Goal: Task Accomplishment & Management: Complete application form

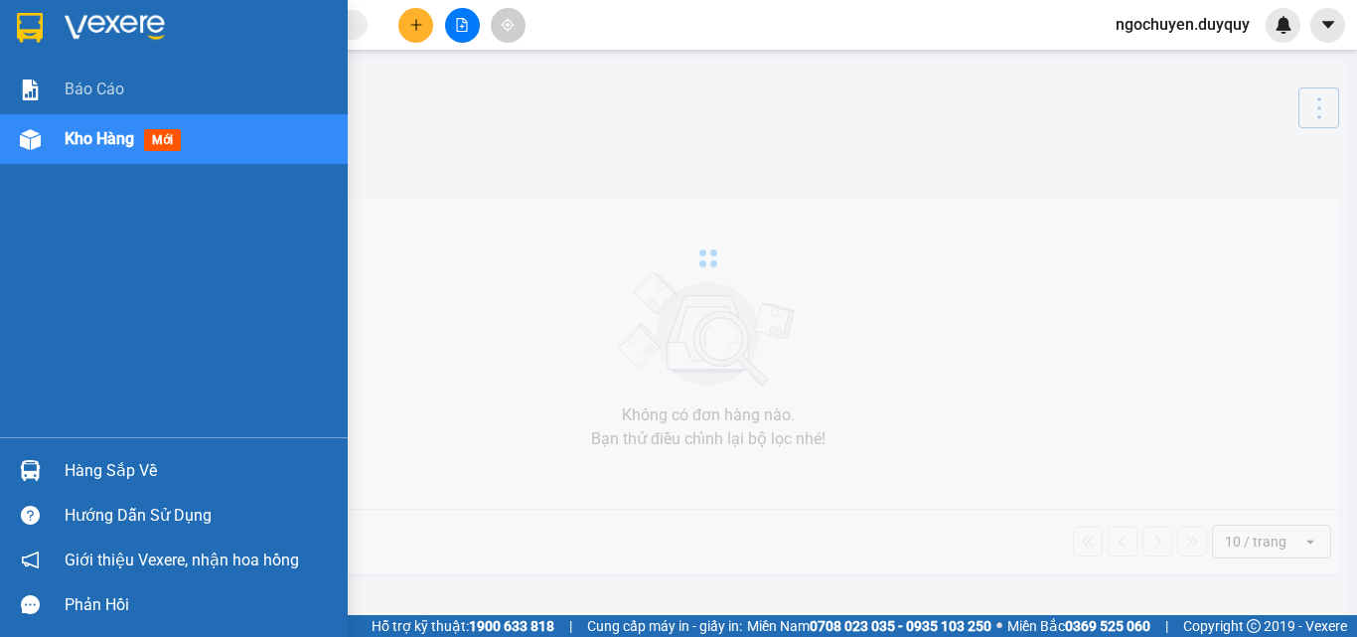
click at [67, 378] on div "Báo cáo Kho hàng mới" at bounding box center [174, 251] width 348 height 373
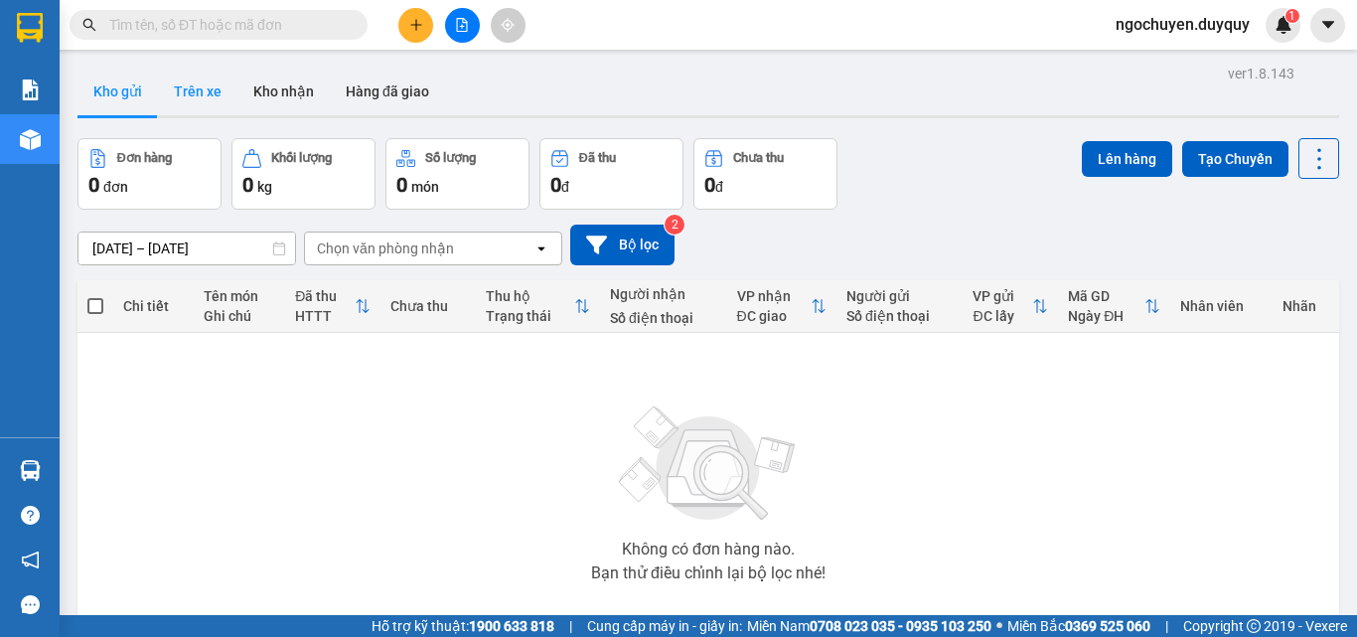
click at [201, 102] on button "Trên xe" at bounding box center [197, 92] width 79 height 48
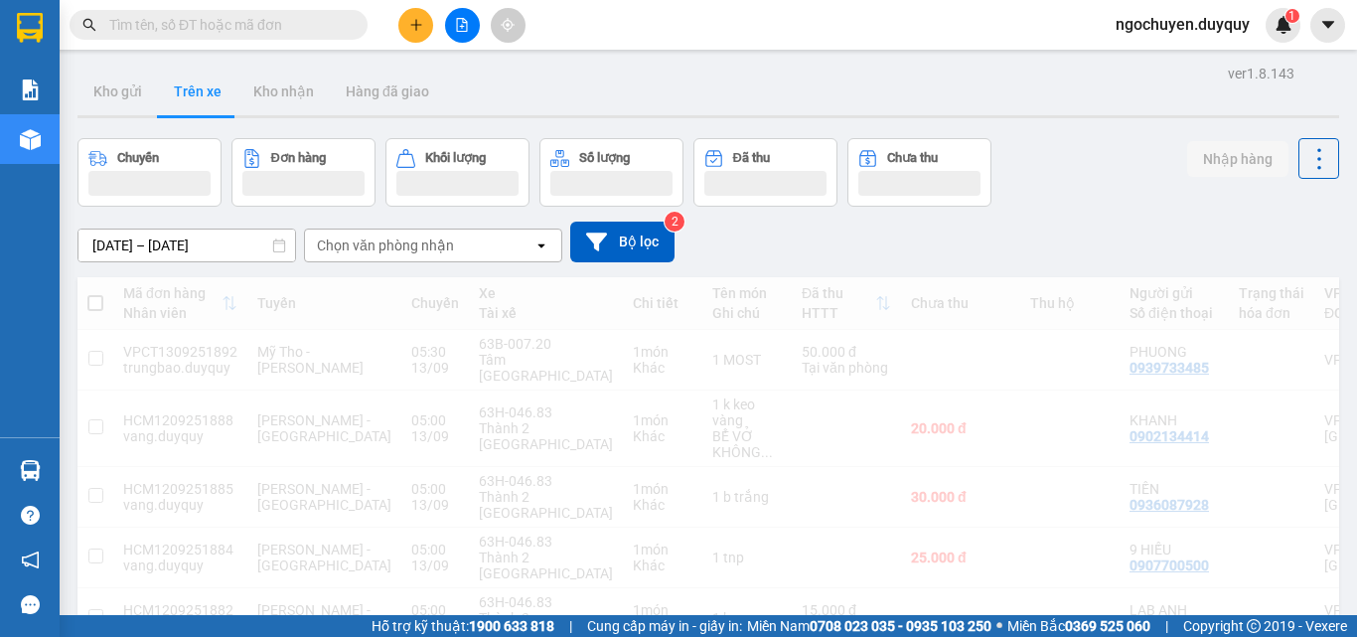
click at [348, 256] on div "Chọn văn phòng nhận" at bounding box center [419, 246] width 229 height 32
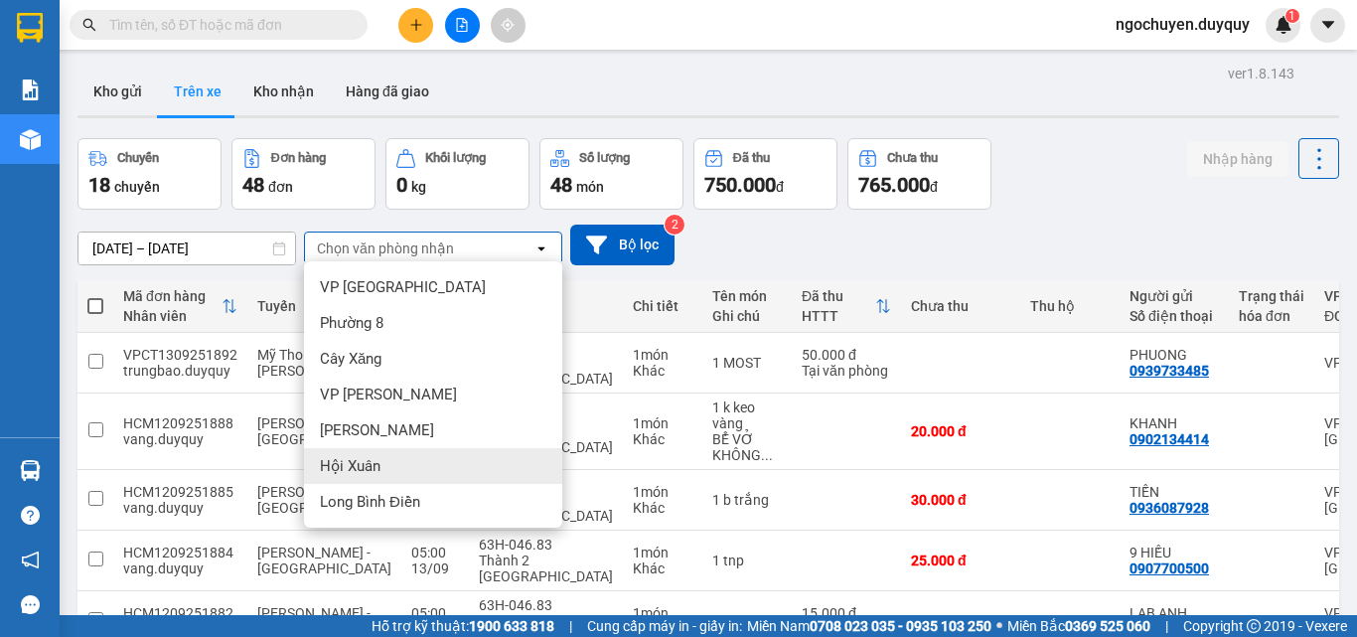
click at [380, 455] on div "Hội Xuân" at bounding box center [433, 466] width 258 height 36
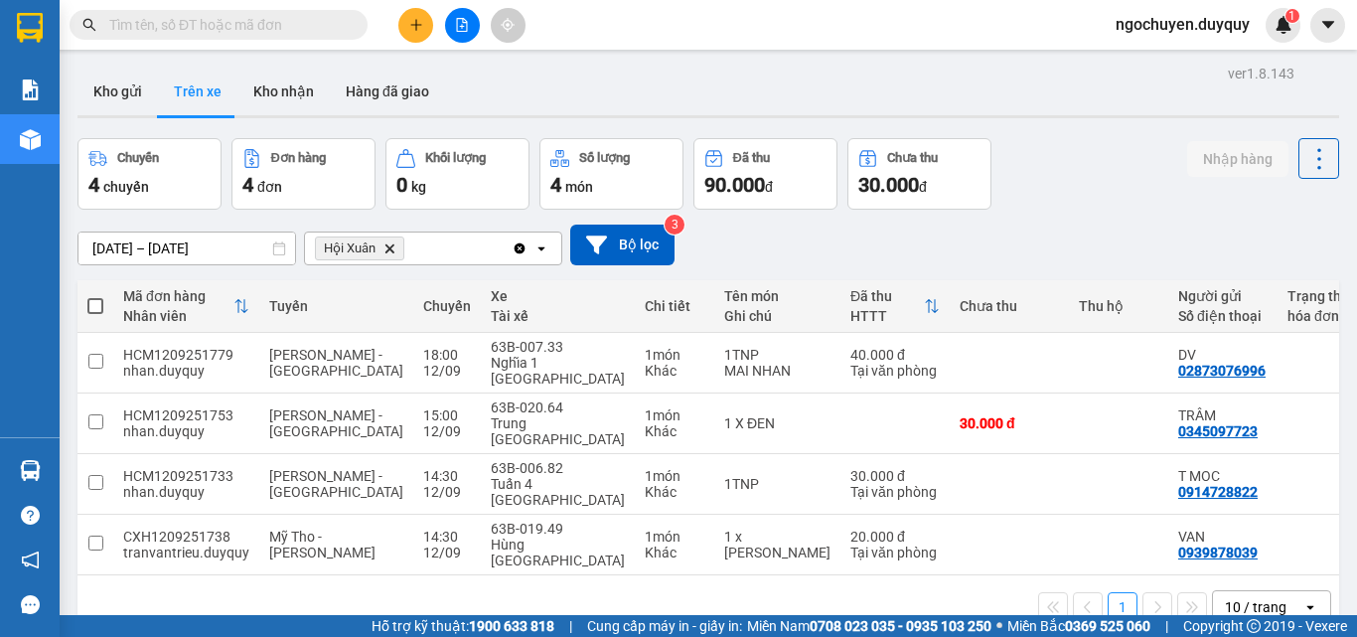
scroll to position [0, 397]
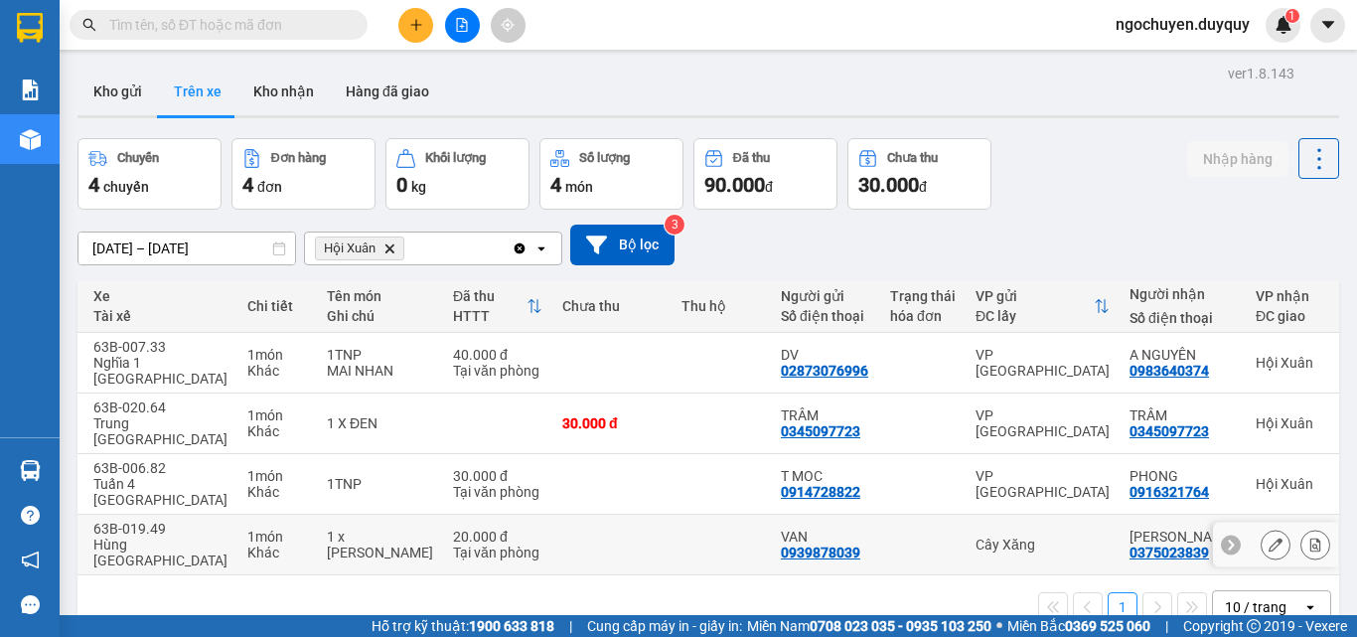
click at [1120, 515] on td "CAM TUYEN 0375023839" at bounding box center [1183, 545] width 126 height 61
checkbox input "true"
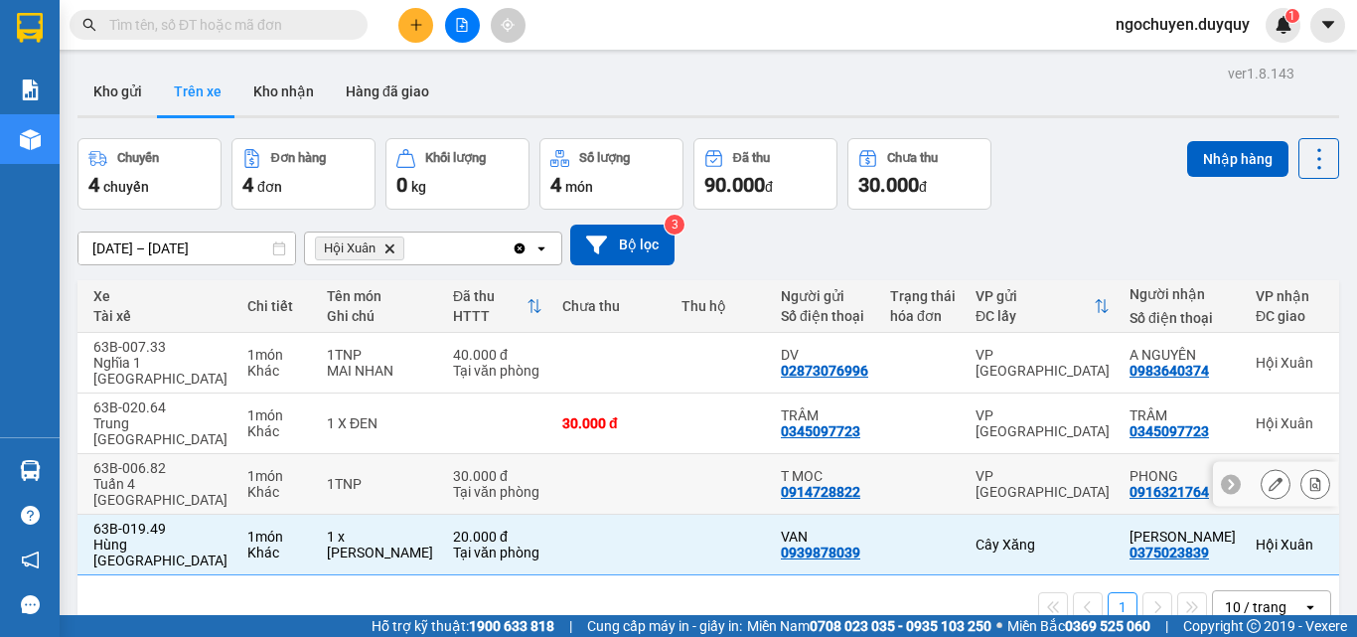
click at [1130, 484] on div "0916321764" at bounding box center [1169, 492] width 79 height 16
click at [1130, 423] on div "0345097723" at bounding box center [1169, 431] width 79 height 16
click at [1130, 484] on div "0916321764" at bounding box center [1169, 492] width 79 height 16
click at [976, 468] on div "VP [GEOGRAPHIC_DATA]" at bounding box center [1043, 484] width 134 height 32
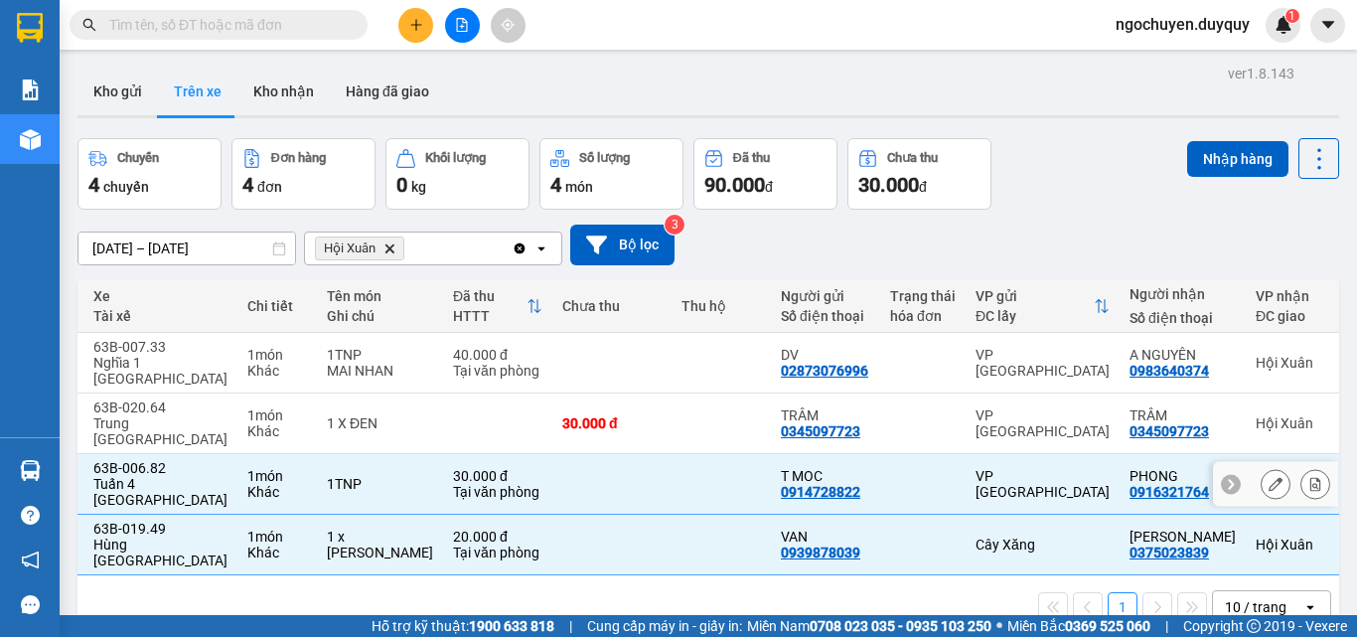
click at [976, 468] on div "VP [GEOGRAPHIC_DATA]" at bounding box center [1043, 484] width 134 height 32
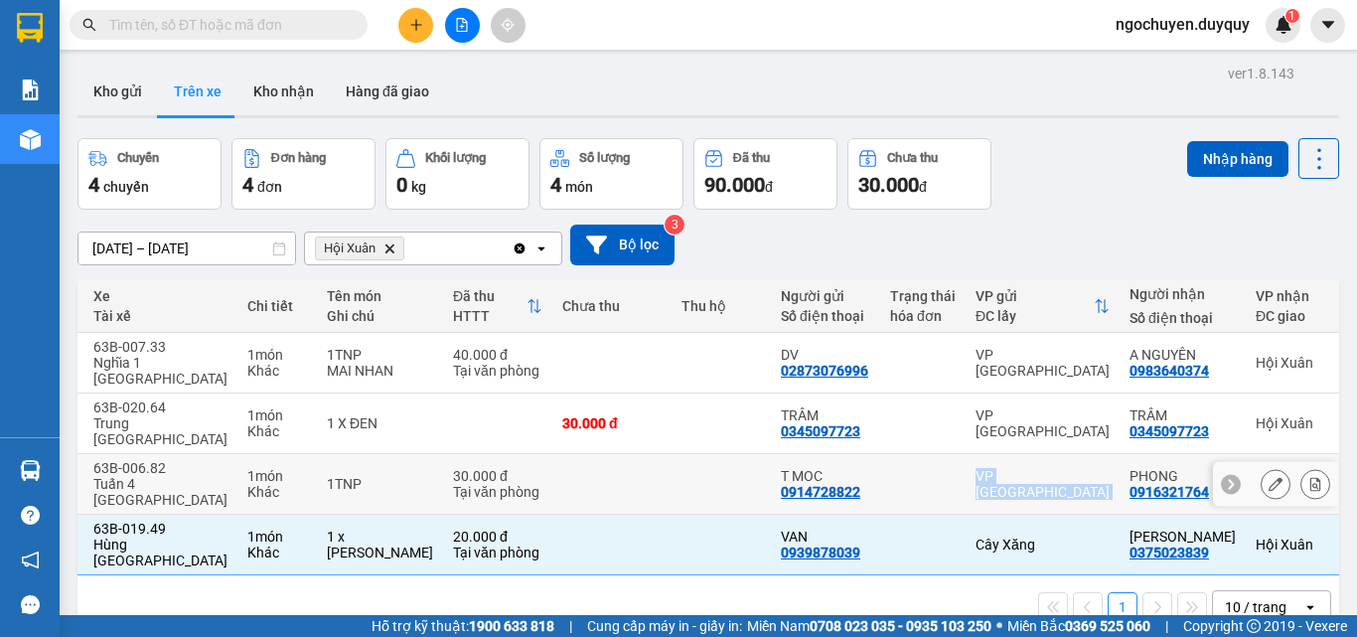
click at [976, 468] on div "VP [GEOGRAPHIC_DATA]" at bounding box center [1043, 484] width 134 height 32
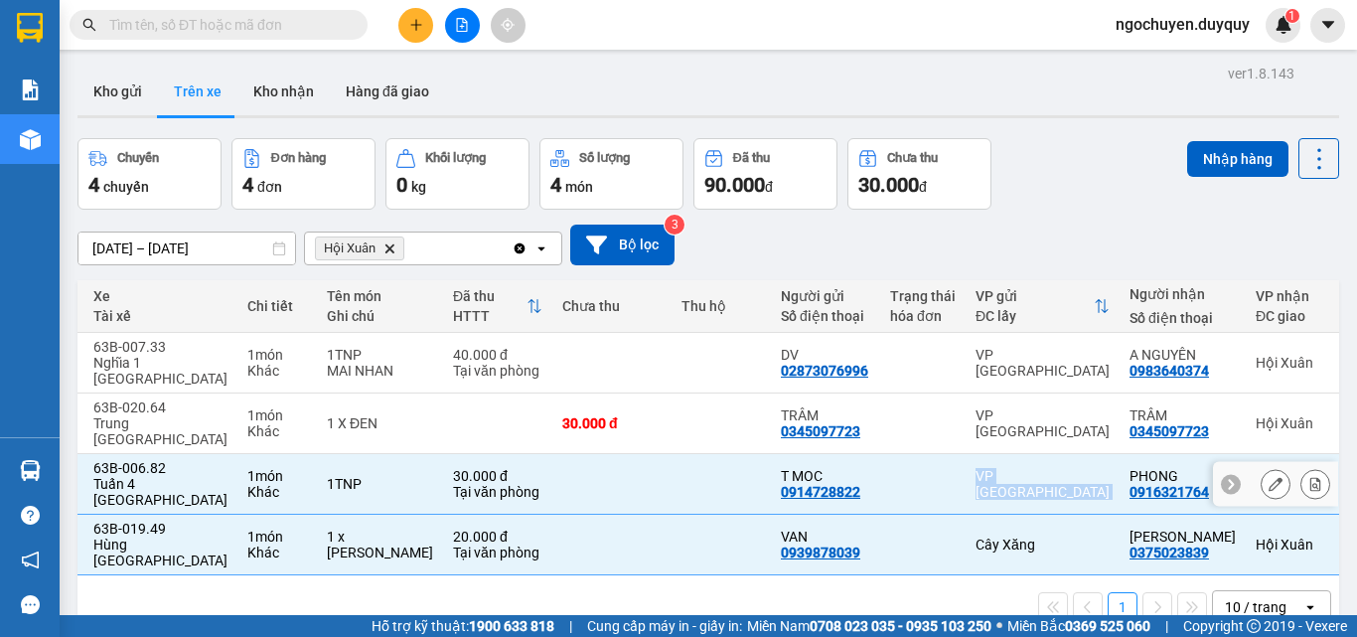
click at [976, 468] on div "VP [GEOGRAPHIC_DATA]" at bounding box center [1043, 484] width 134 height 32
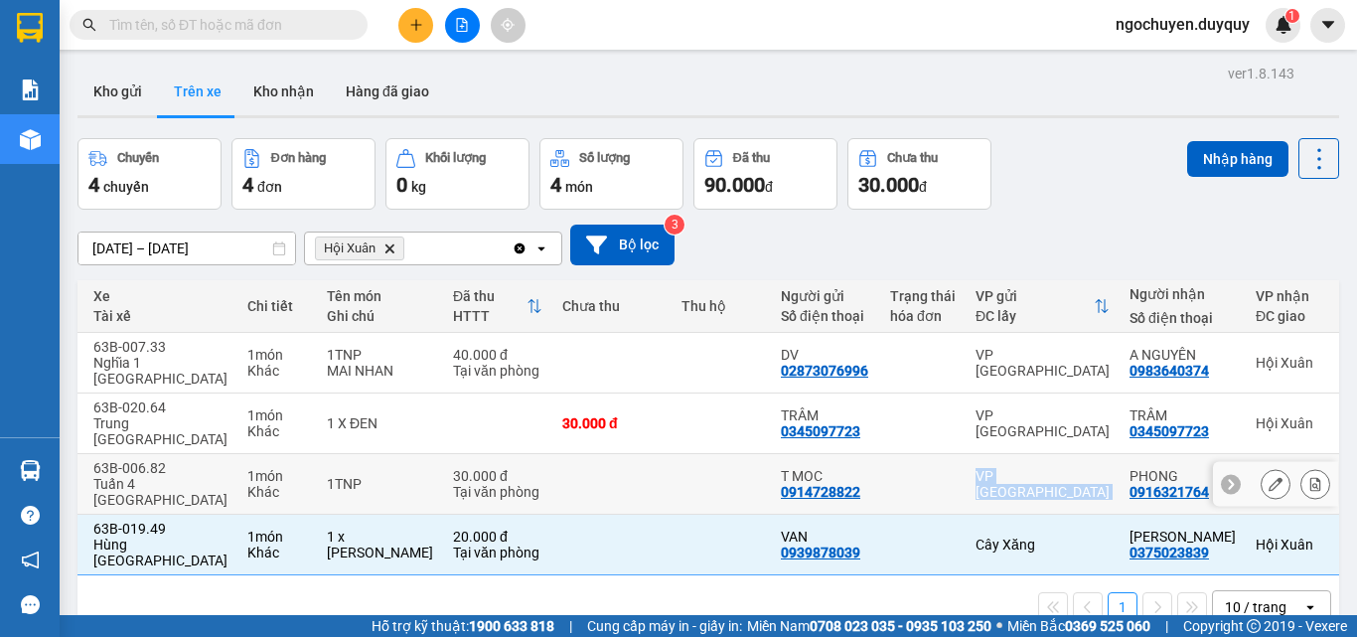
click at [976, 468] on div "VP [GEOGRAPHIC_DATA]" at bounding box center [1043, 484] width 134 height 32
checkbox input "true"
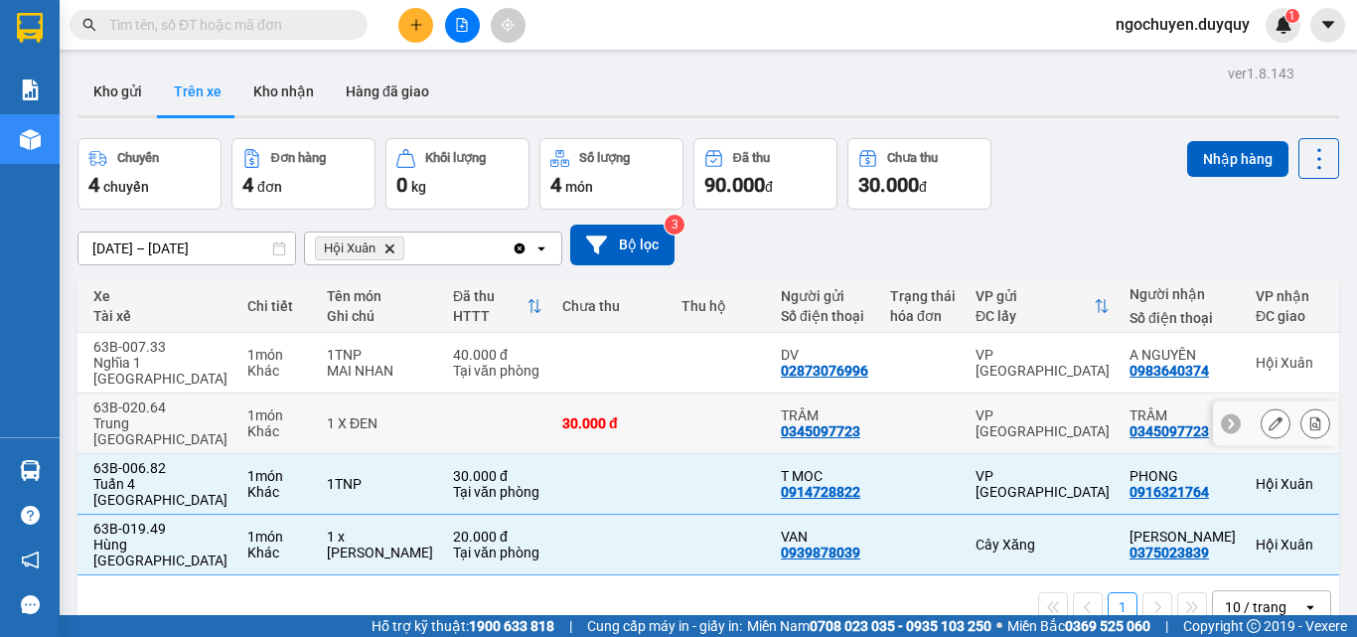
click at [976, 407] on div "VP [GEOGRAPHIC_DATA]" at bounding box center [1043, 423] width 134 height 32
checkbox input "true"
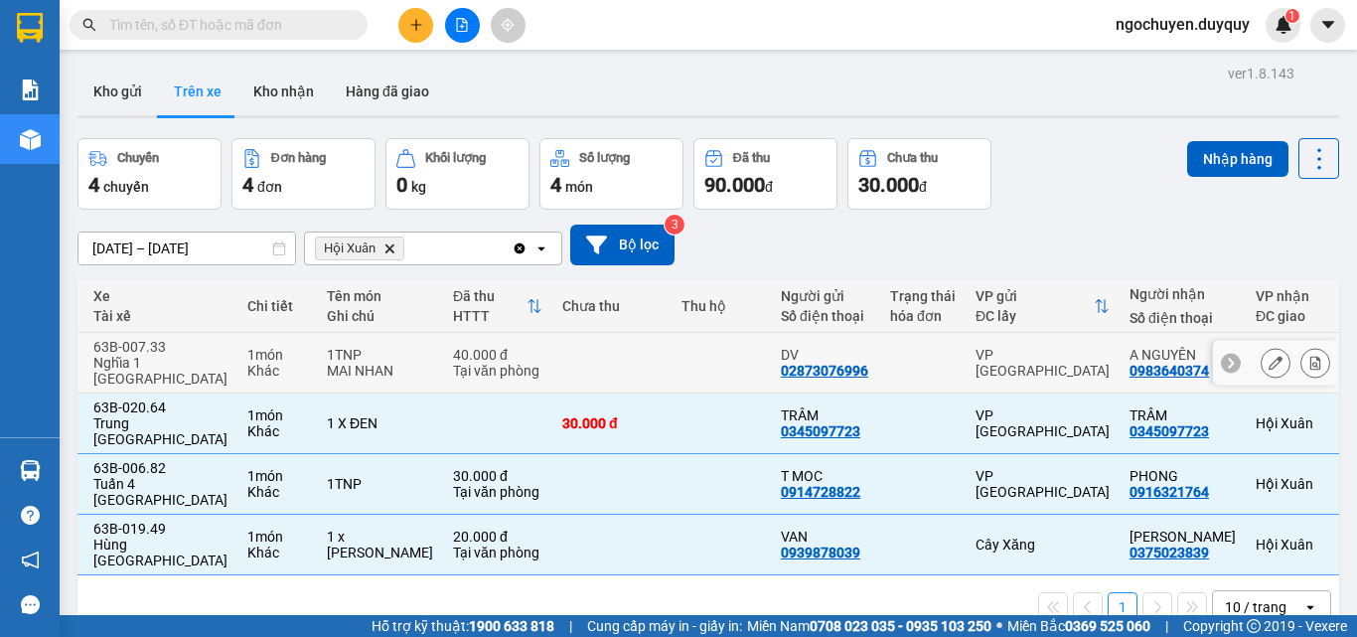
click at [976, 356] on div "VP [GEOGRAPHIC_DATA]" at bounding box center [1043, 363] width 134 height 32
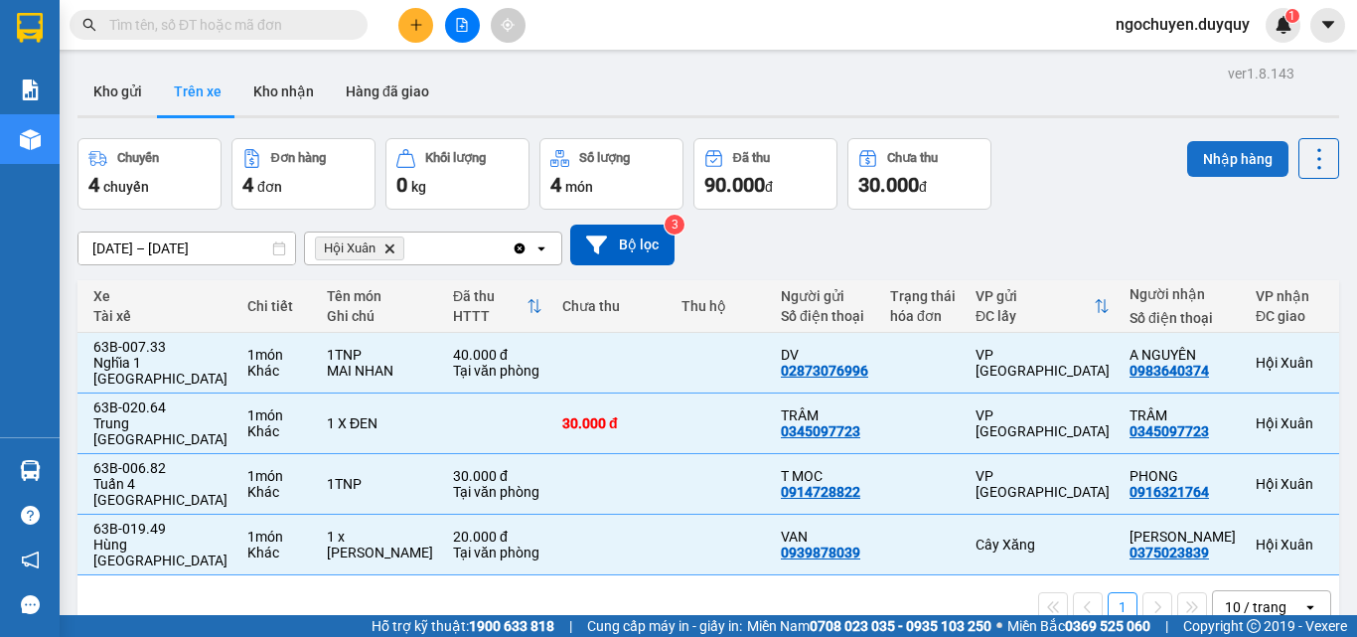
click at [1226, 166] on button "Nhập hàng" at bounding box center [1237, 159] width 101 height 36
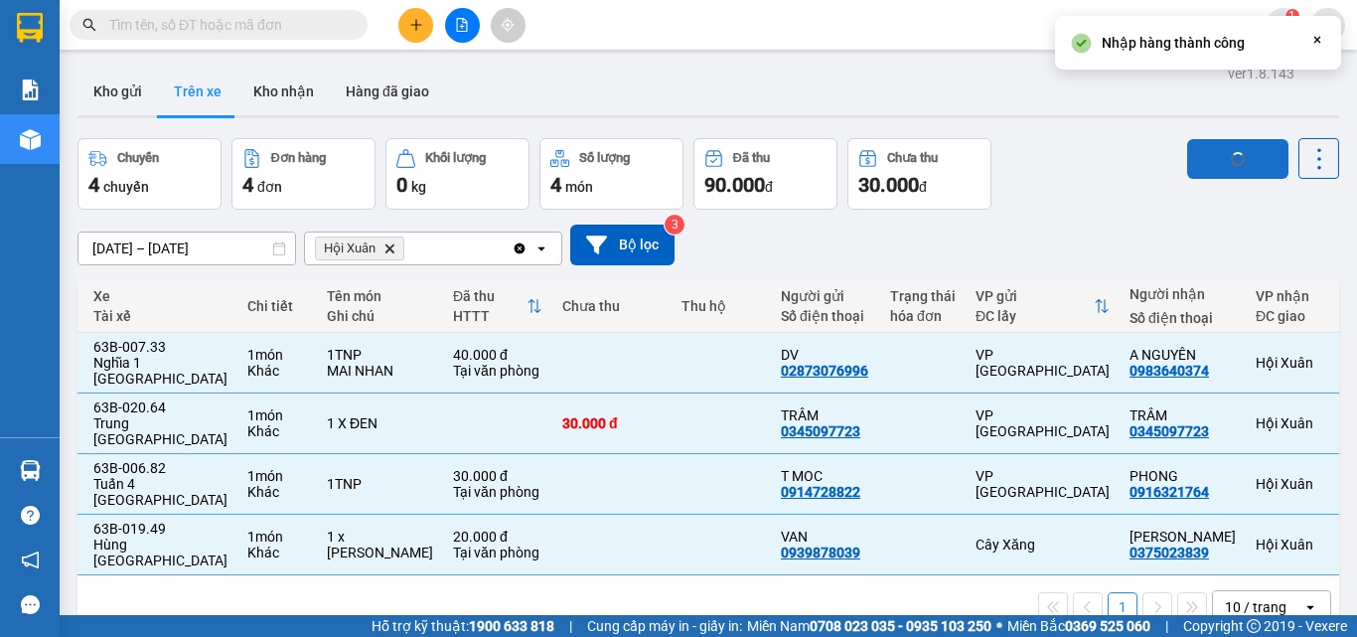
checkbox input "false"
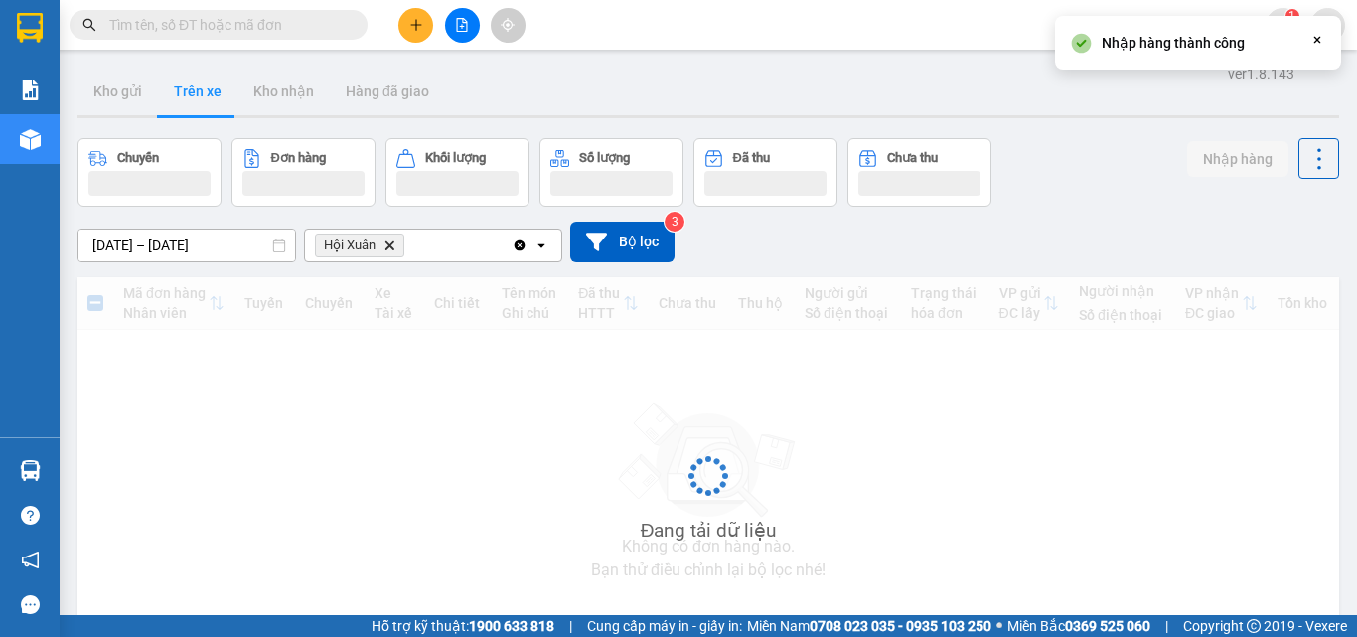
scroll to position [0, 0]
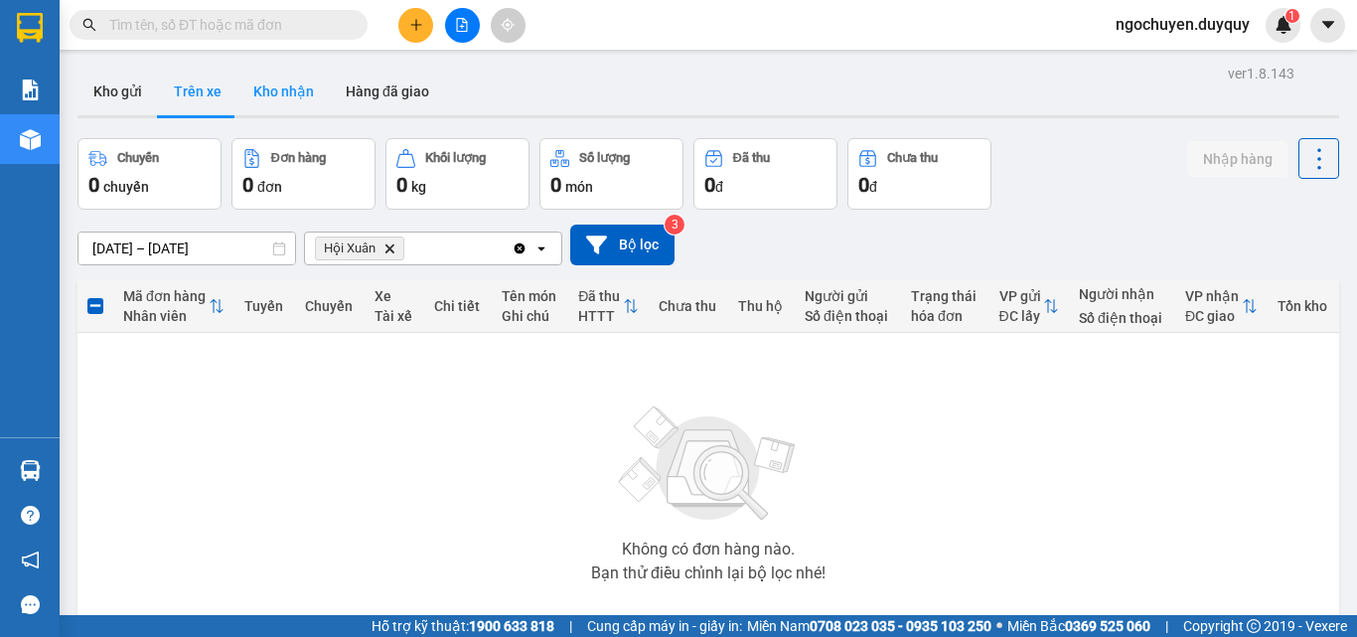
click at [280, 87] on button "Kho nhận" at bounding box center [283, 92] width 92 height 48
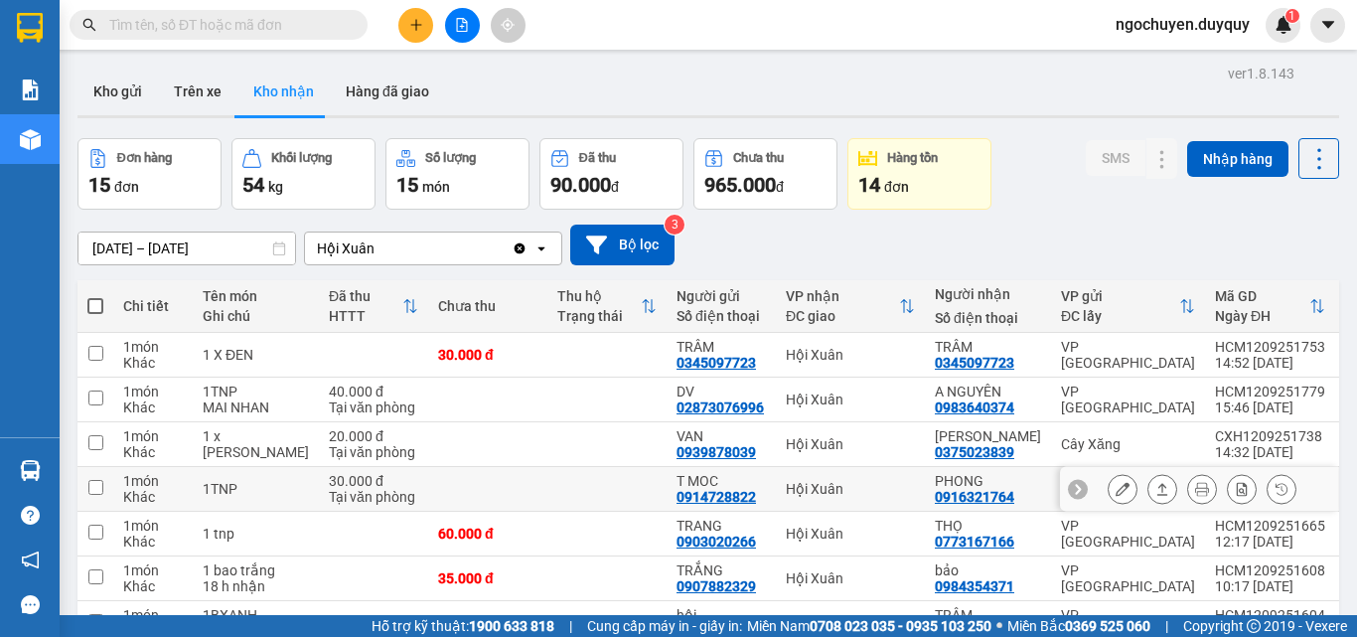
scroll to position [286, 0]
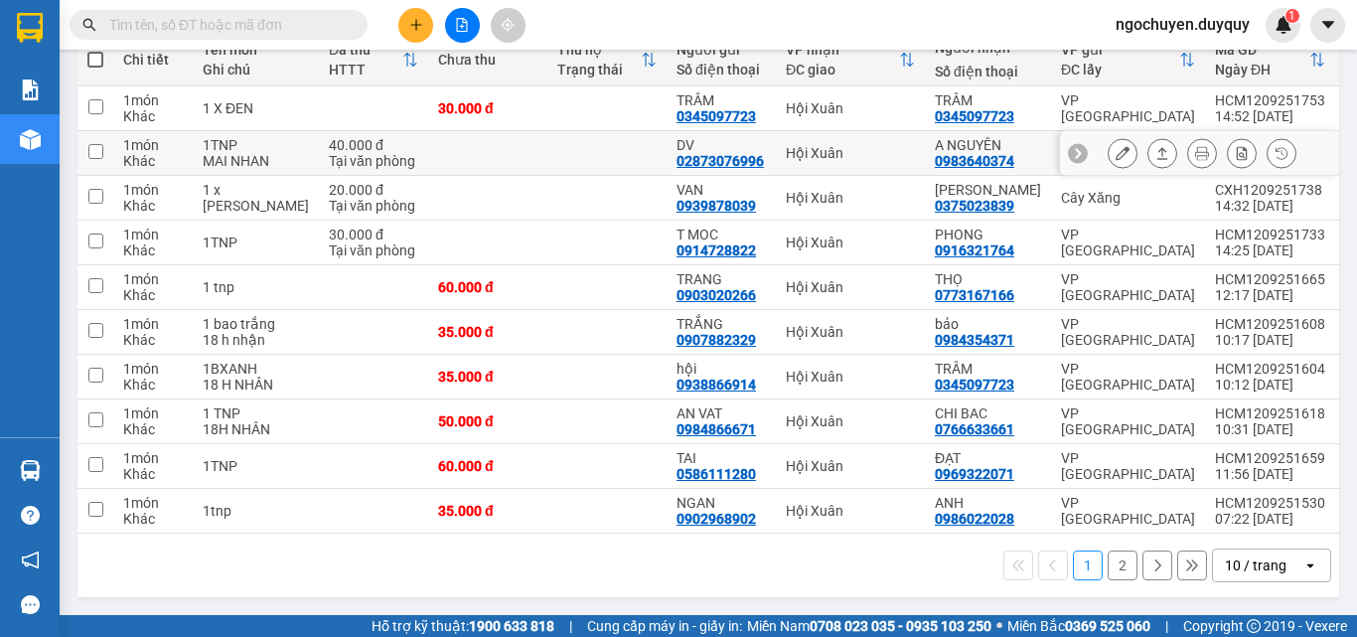
click at [1156, 146] on icon at bounding box center [1163, 153] width 14 height 14
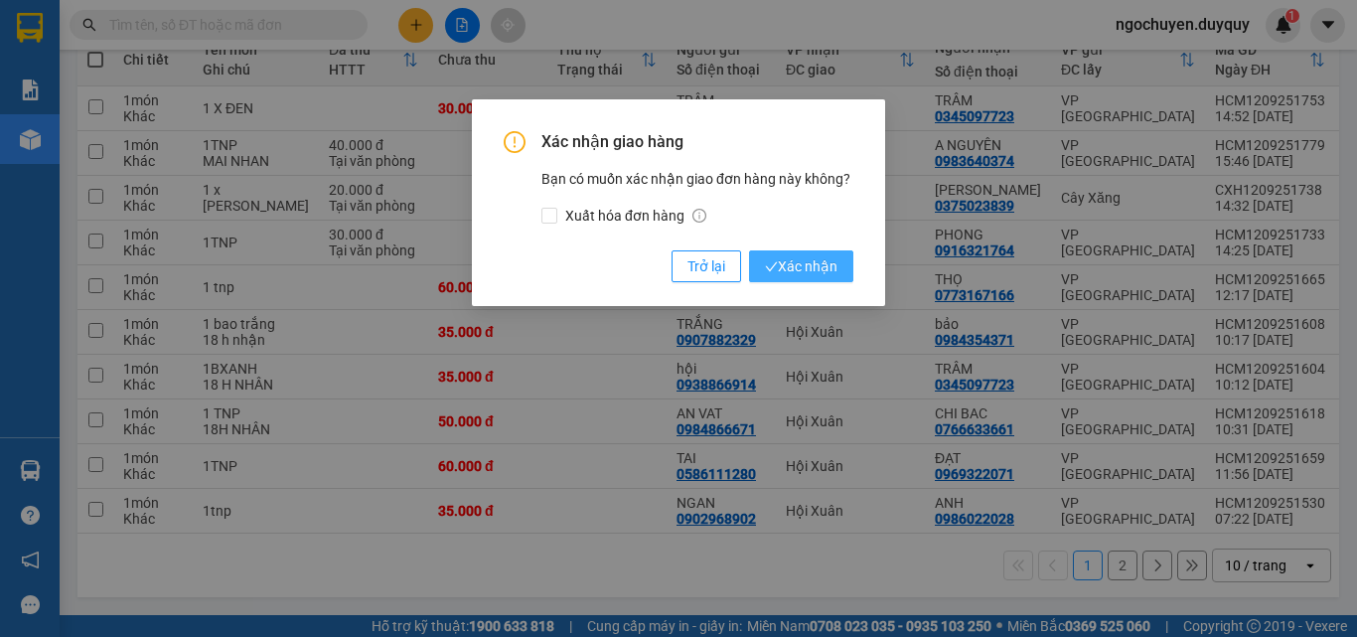
click at [816, 262] on span "Xác nhận" at bounding box center [801, 266] width 73 height 22
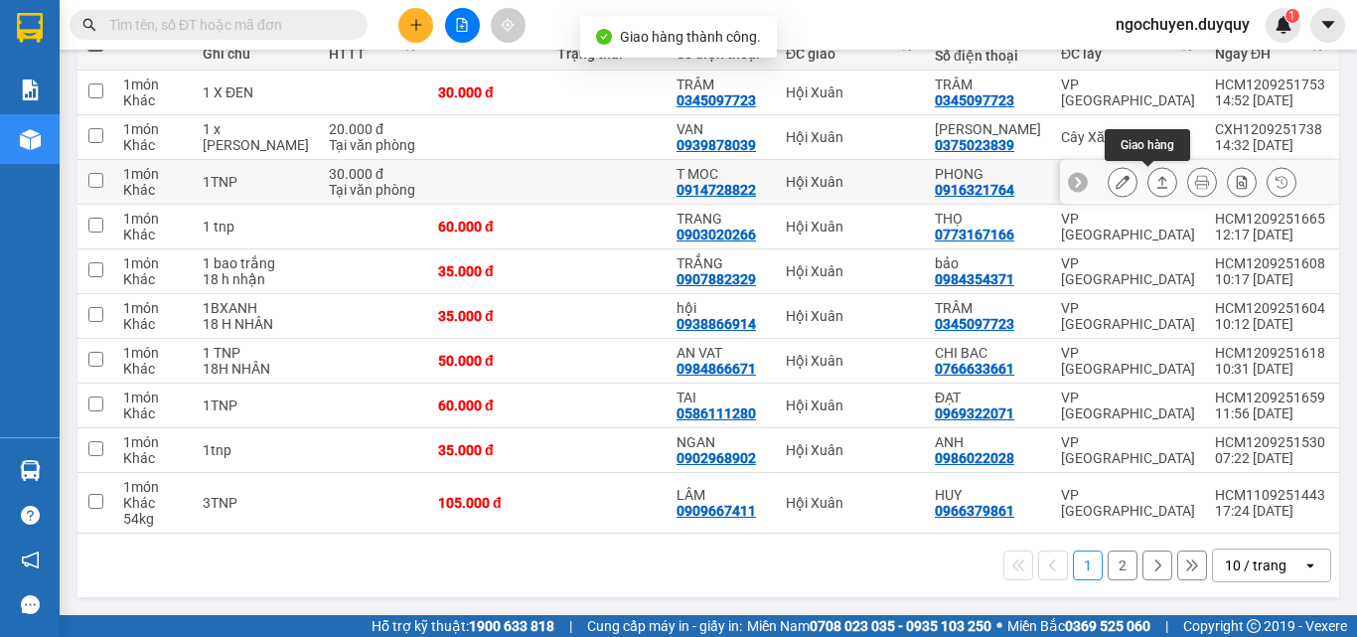
click at [1156, 175] on icon at bounding box center [1163, 182] width 14 height 14
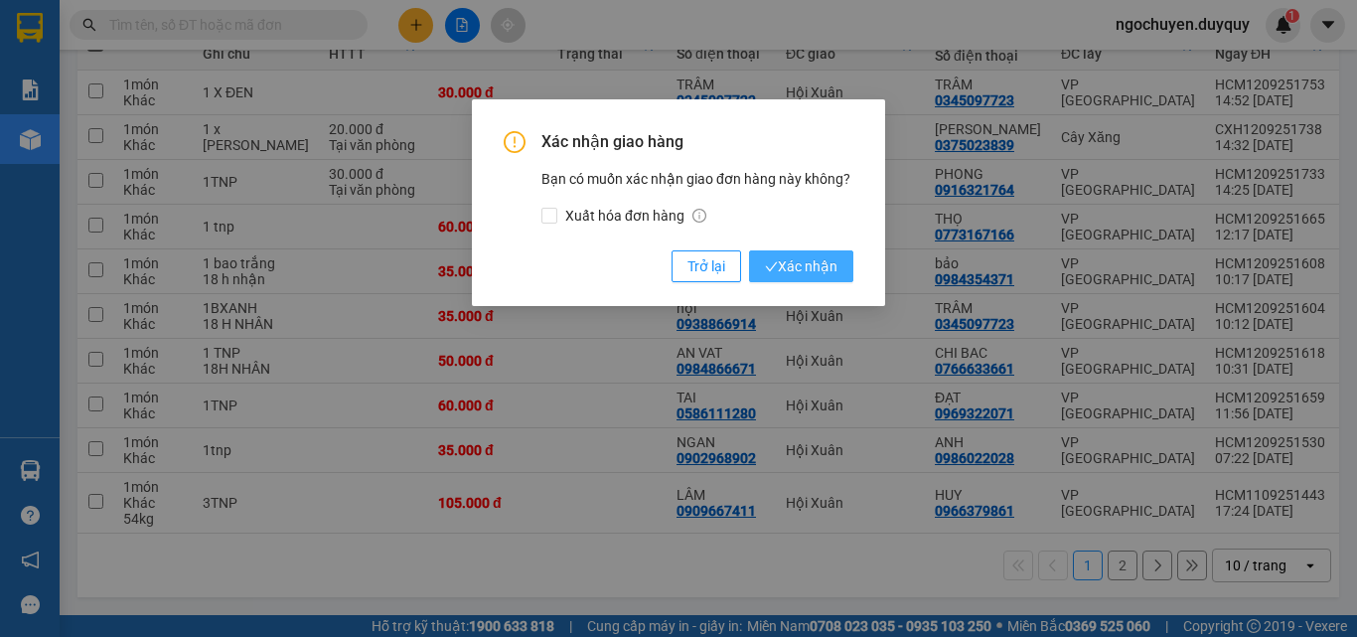
click at [827, 270] on span "Xác nhận" at bounding box center [801, 266] width 73 height 22
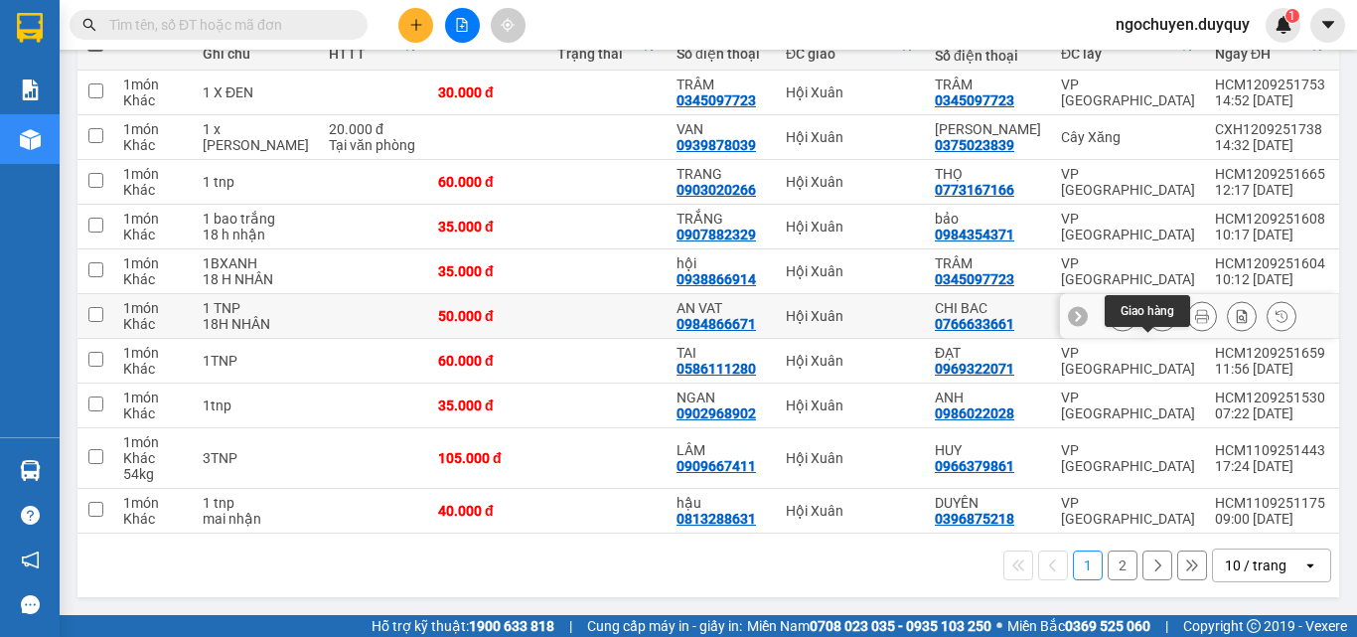
click at [1156, 323] on icon at bounding box center [1163, 316] width 14 height 14
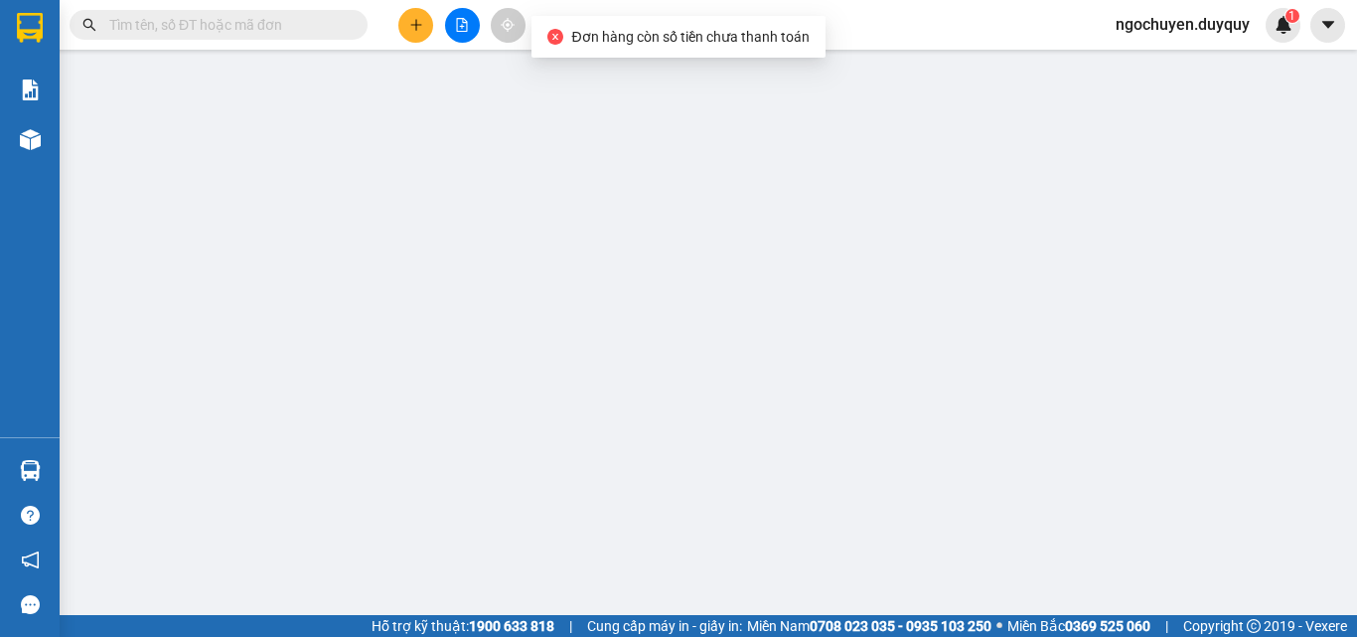
type input "0984866671"
type input "AN VAT"
type input "0766633661"
type input "CHI BAC"
type input "50.000"
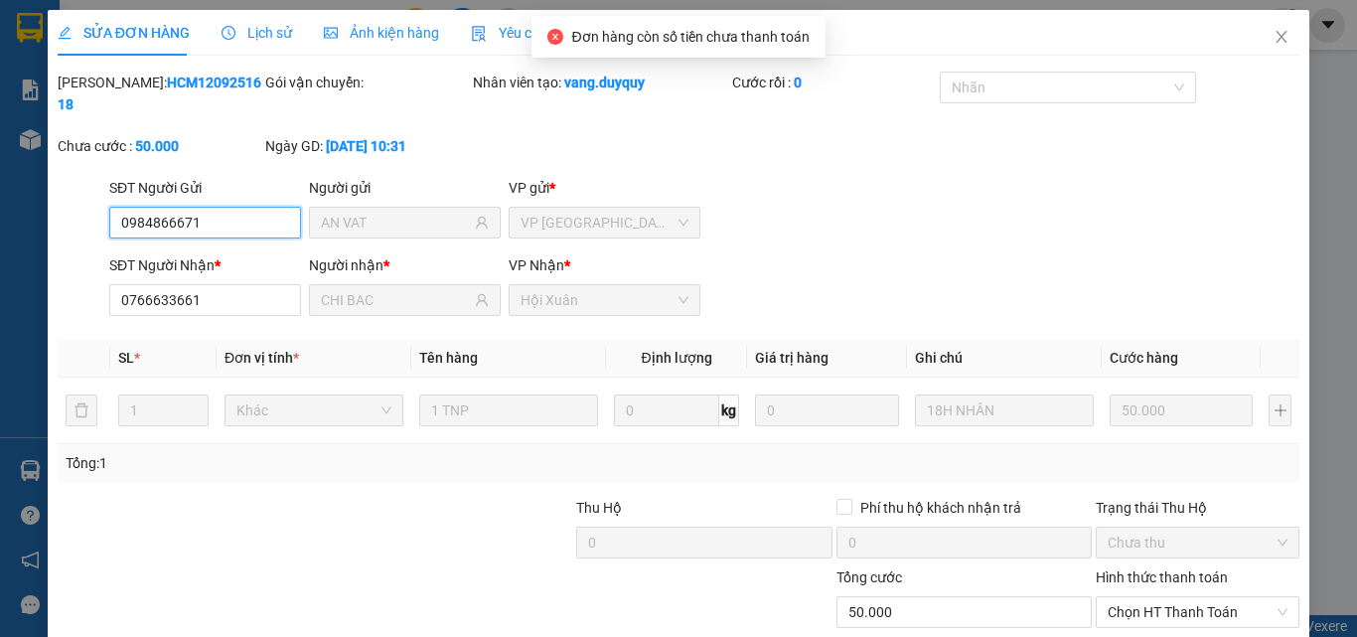
scroll to position [102, 0]
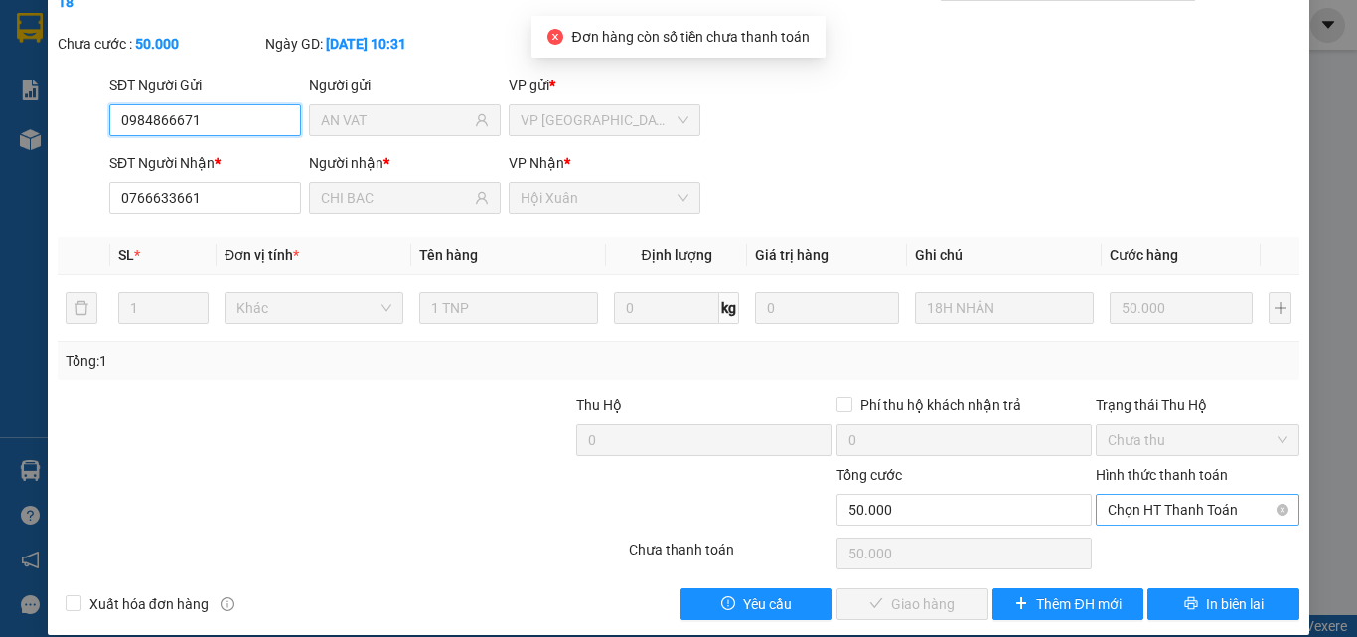
click at [1129, 495] on span "Chọn HT Thanh Toán" at bounding box center [1198, 510] width 180 height 30
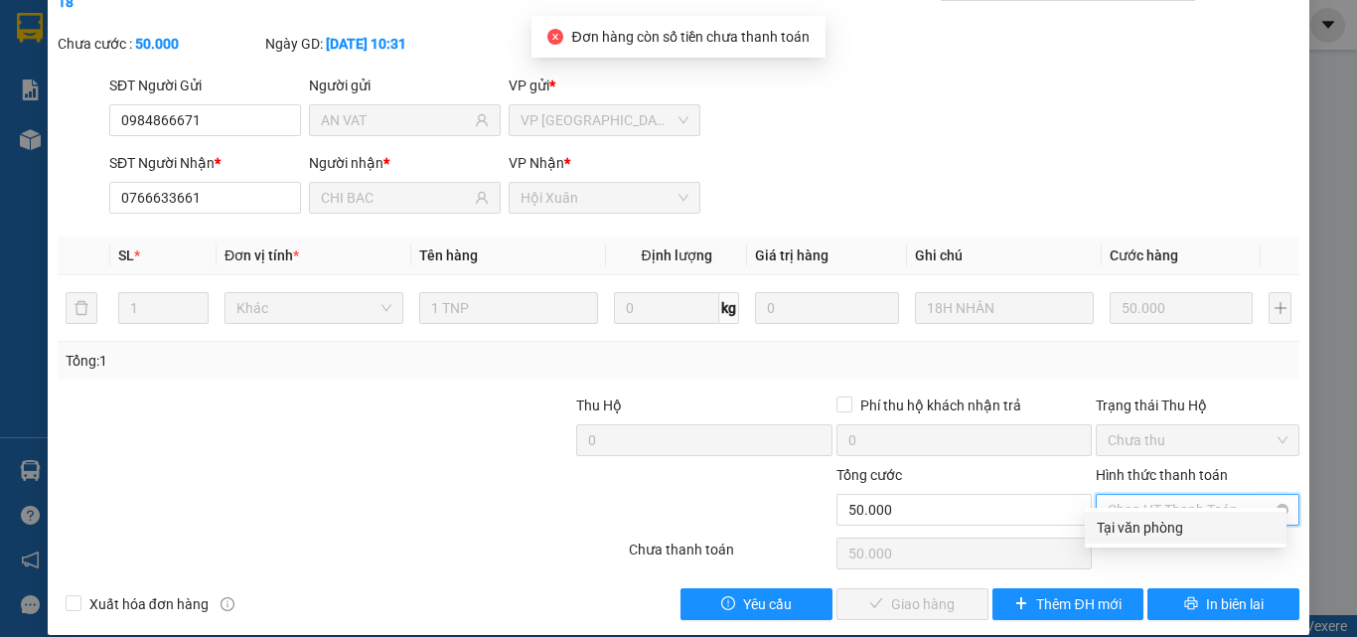
click at [1128, 535] on div "Tại văn phòng" at bounding box center [1186, 528] width 178 height 22
type input "0"
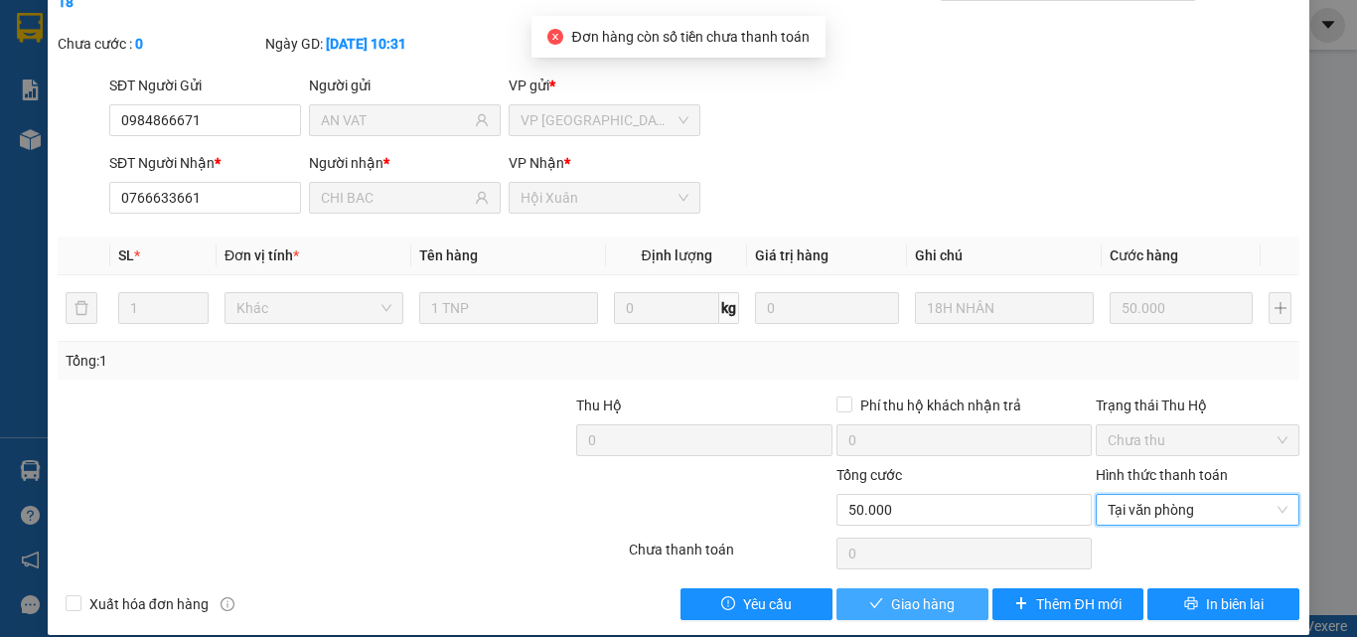
click at [971, 588] on button "Giao hàng" at bounding box center [913, 604] width 152 height 32
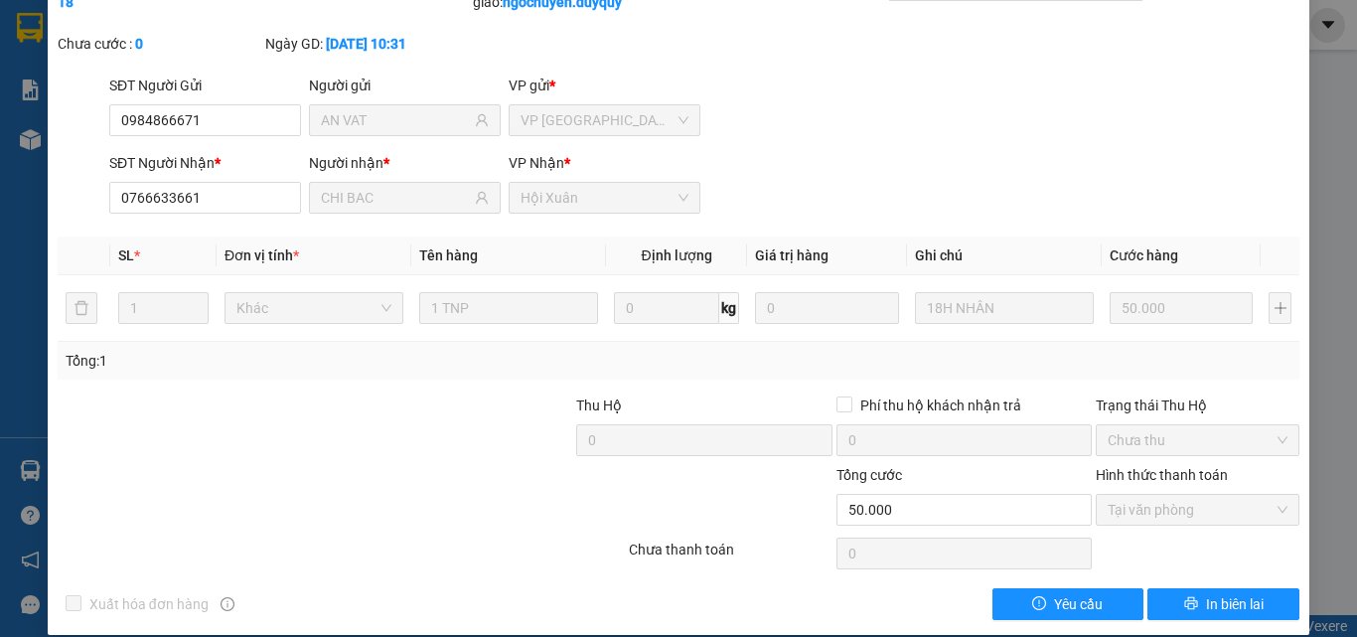
scroll to position [0, 0]
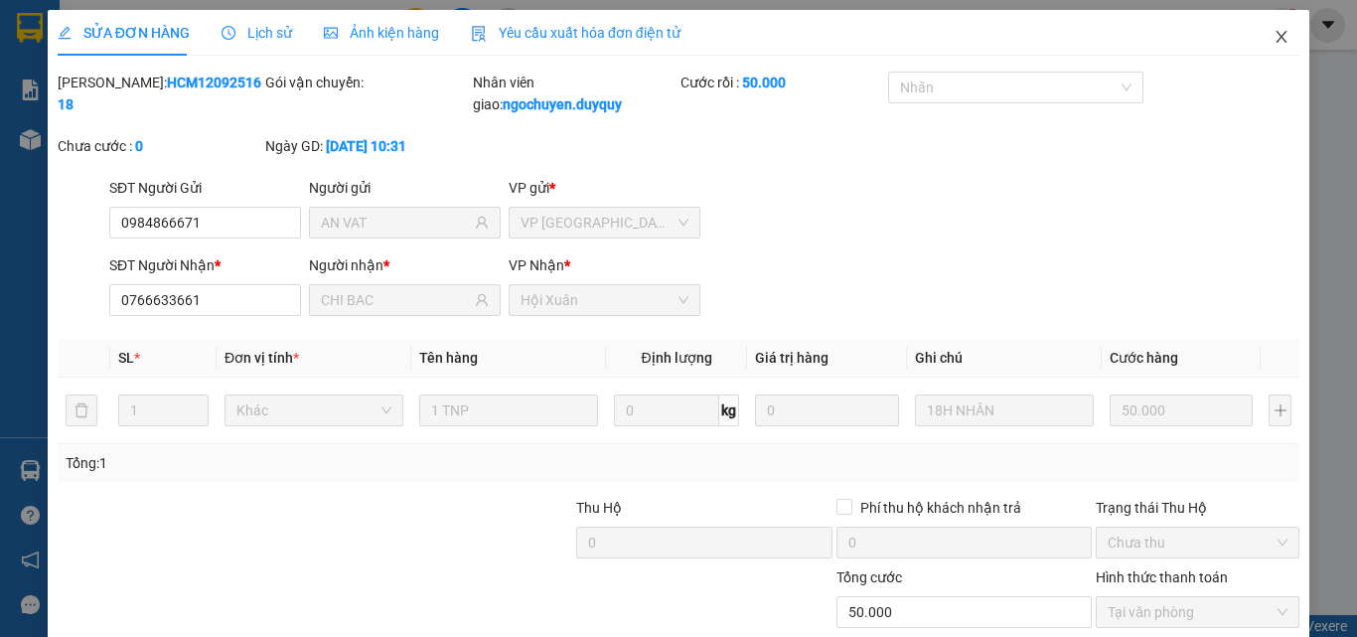
click at [1267, 57] on span "Close" at bounding box center [1282, 38] width 56 height 56
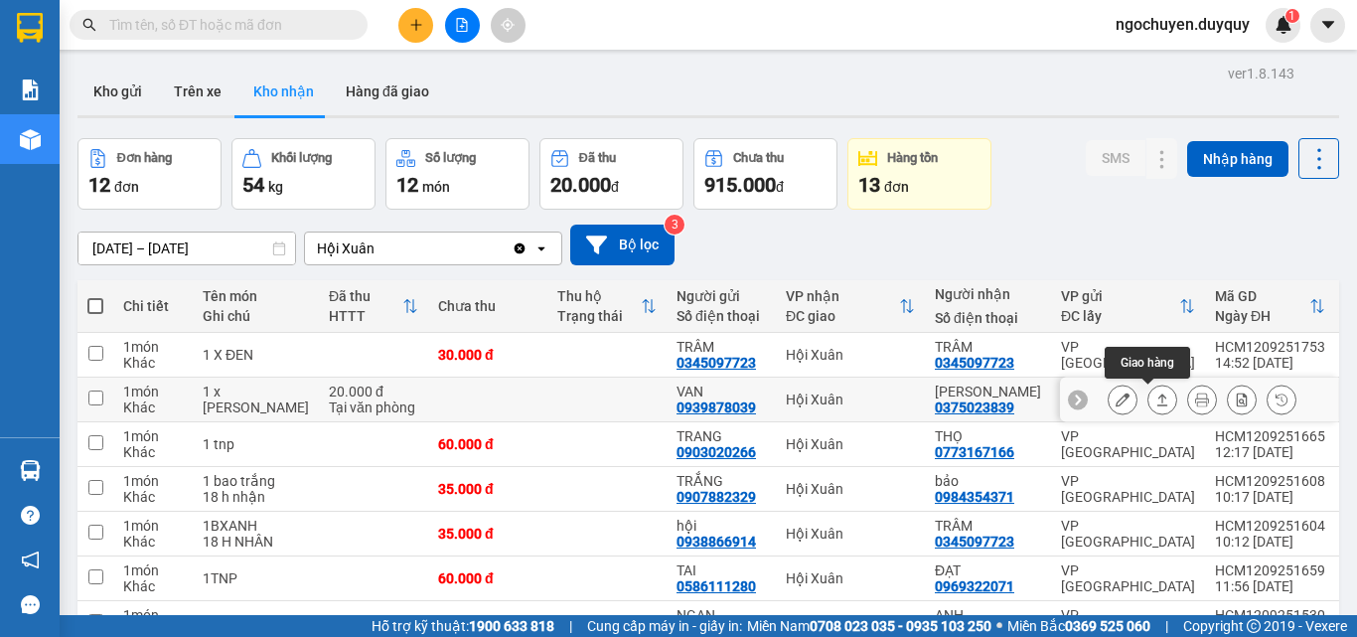
click at [1158, 400] on icon at bounding box center [1163, 399] width 11 height 12
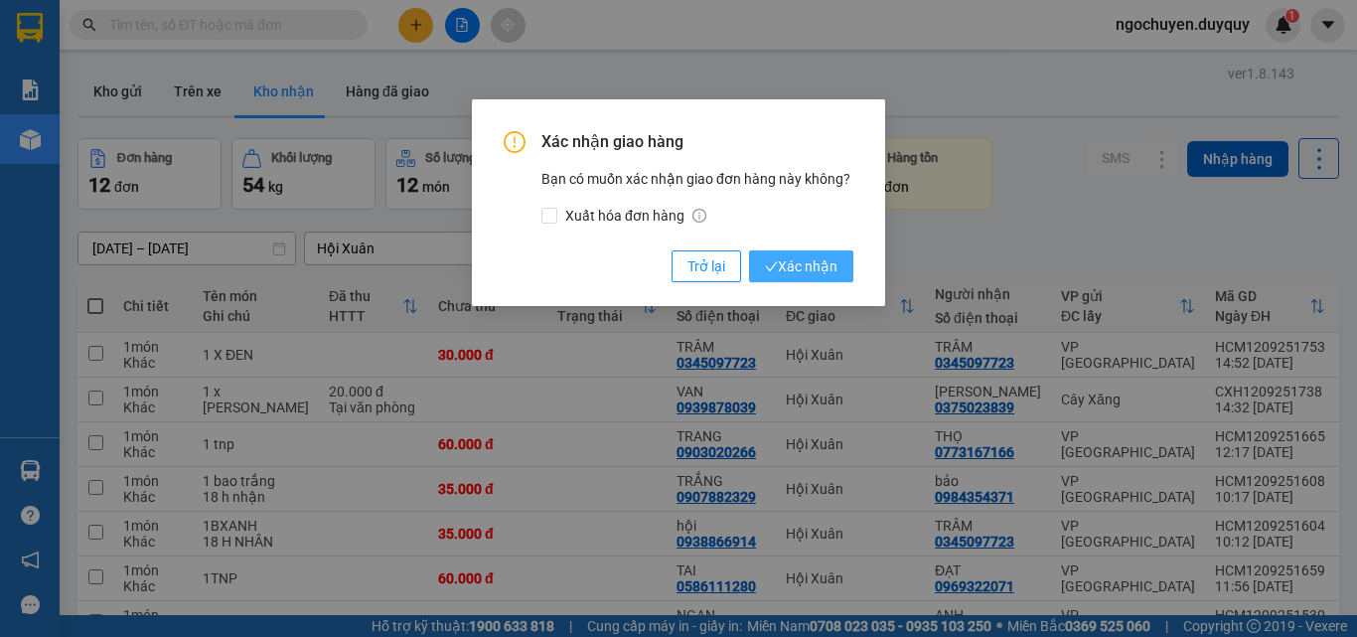
click at [794, 266] on span "Xác nhận" at bounding box center [801, 266] width 73 height 22
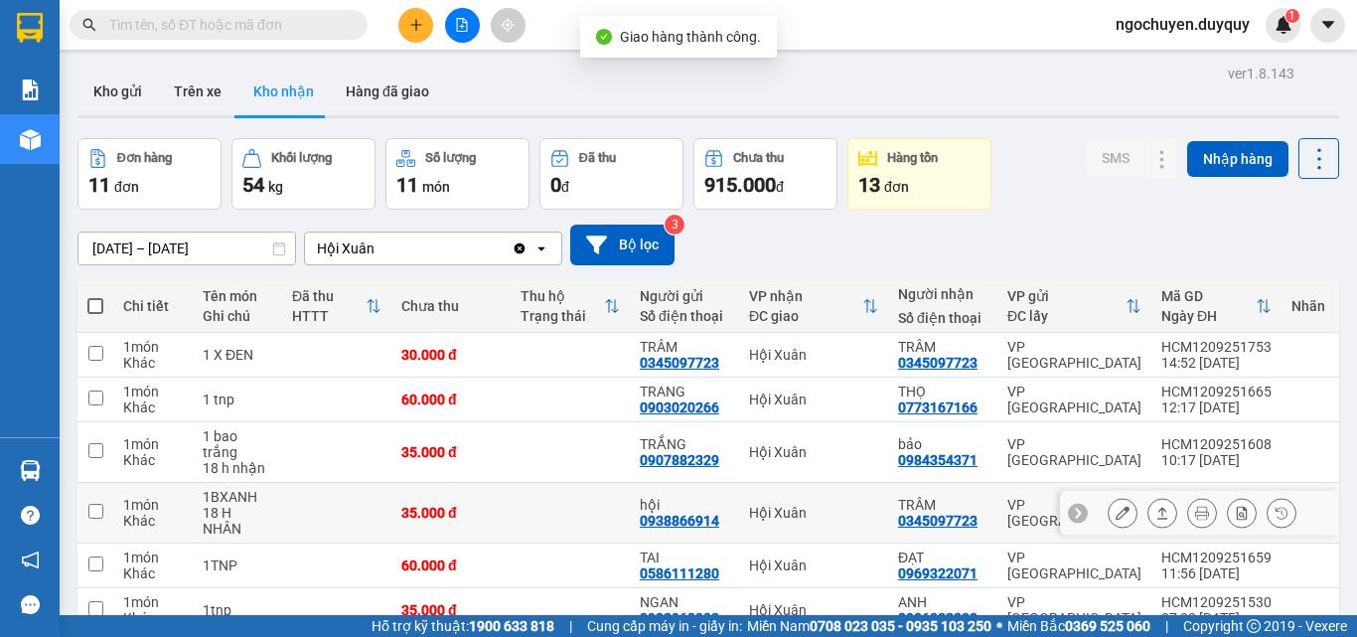
scroll to position [302, 0]
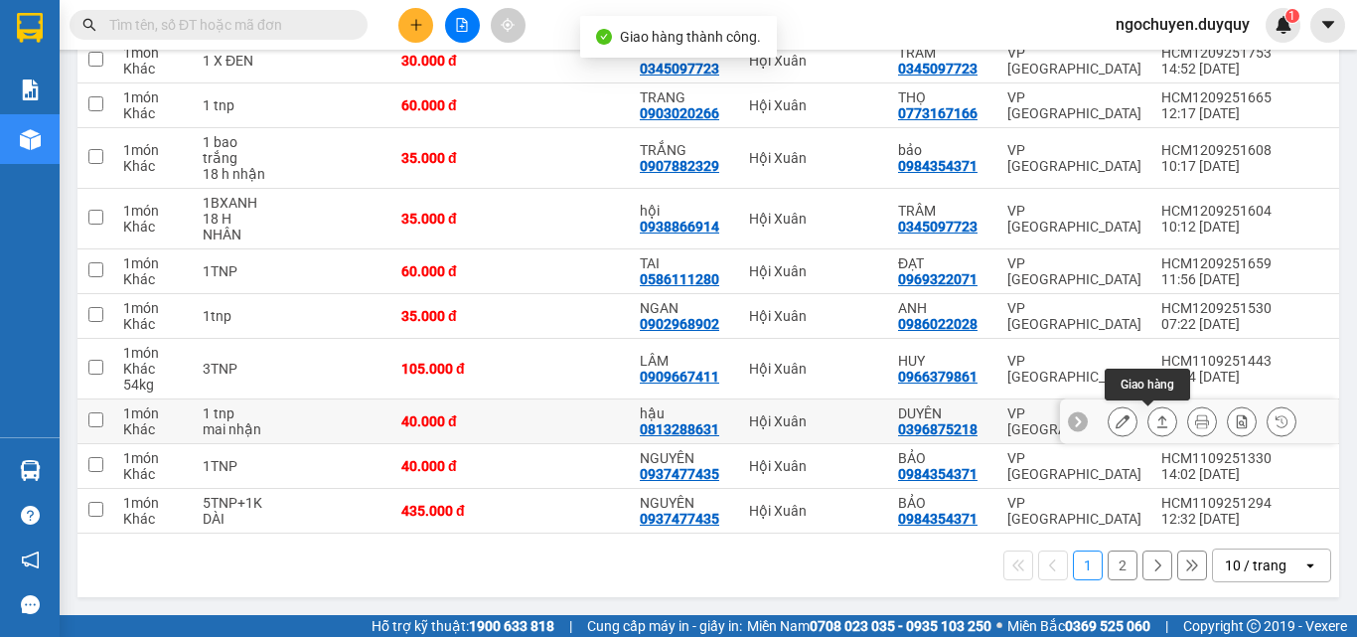
click at [1156, 414] on icon at bounding box center [1163, 421] width 14 height 14
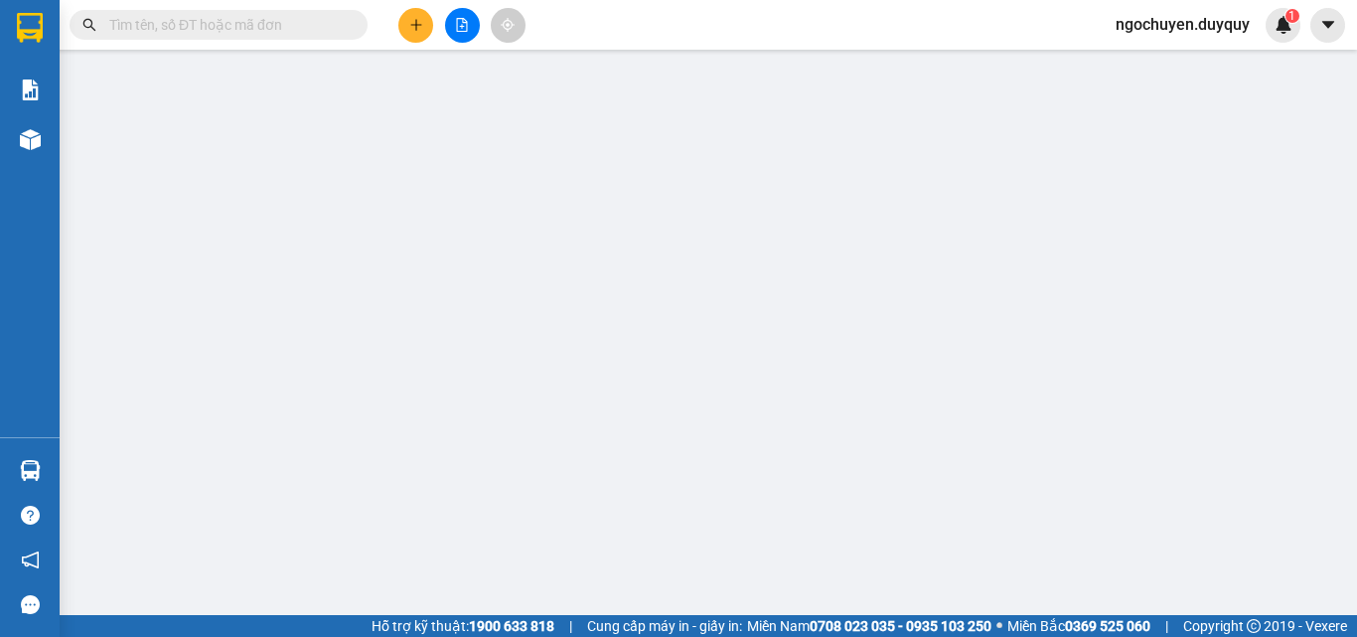
type input "0813288631"
type input "hậu"
type input "0396875218"
type input "DUYÊN"
type input "40.000"
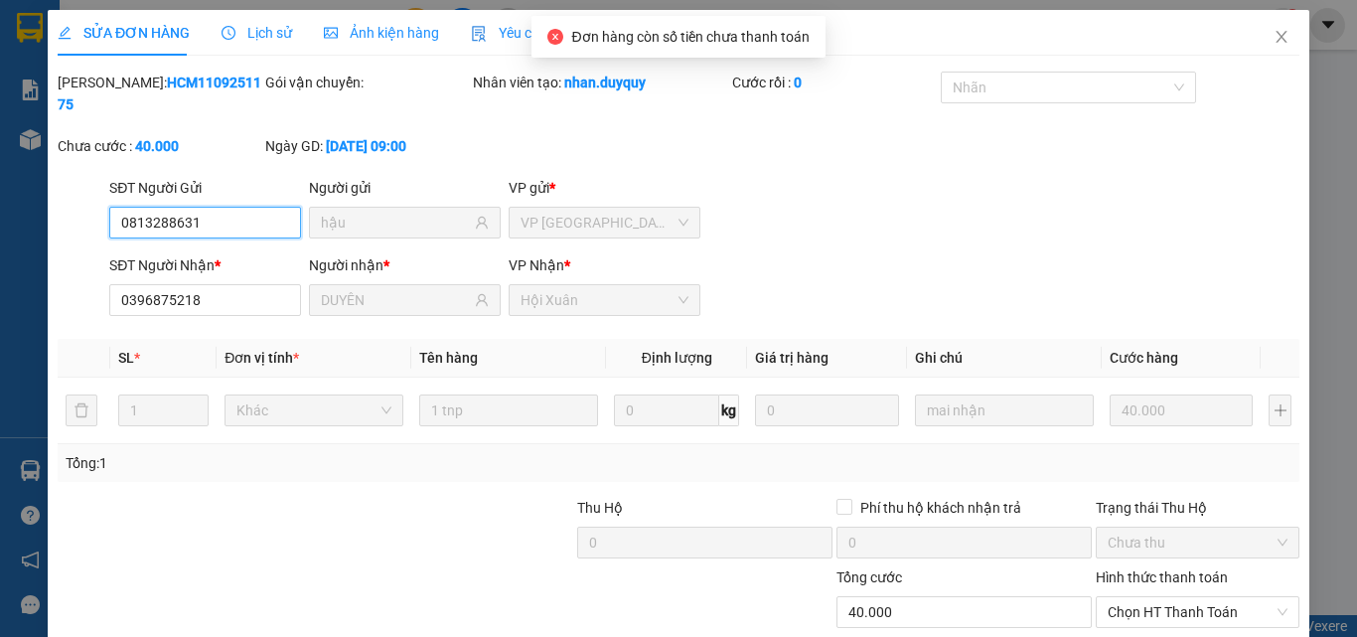
scroll to position [92, 0]
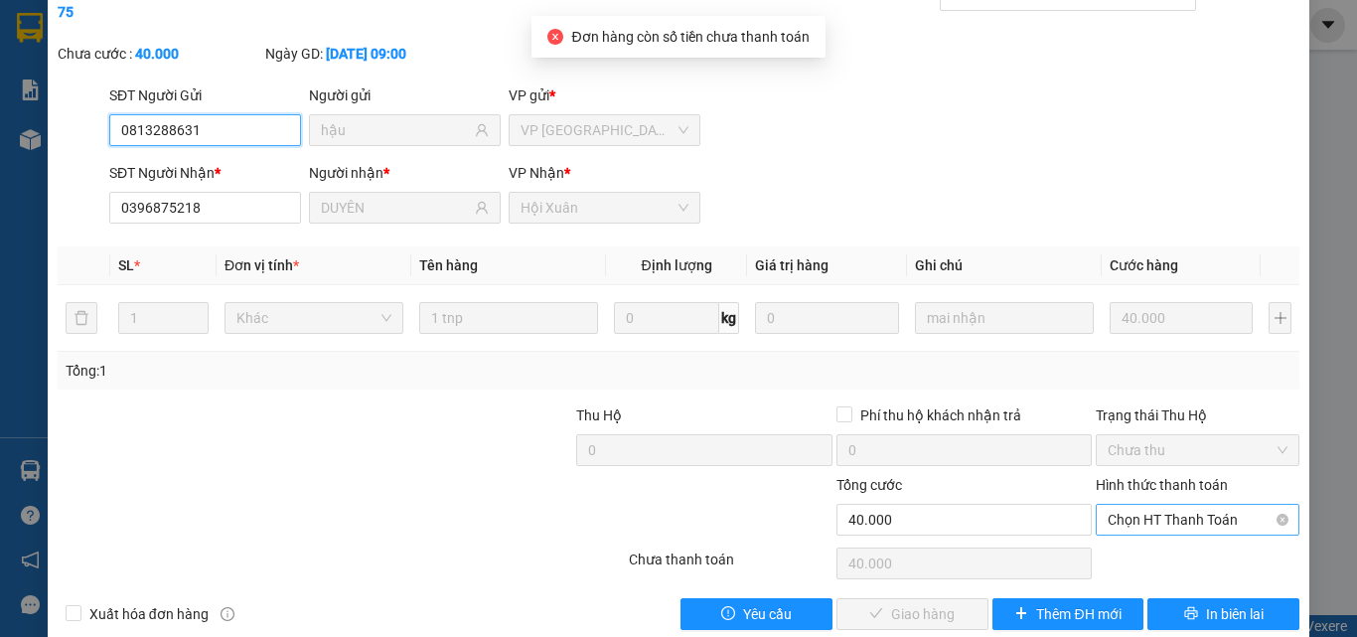
click at [1150, 505] on span "Chọn HT Thanh Toán" at bounding box center [1198, 520] width 180 height 30
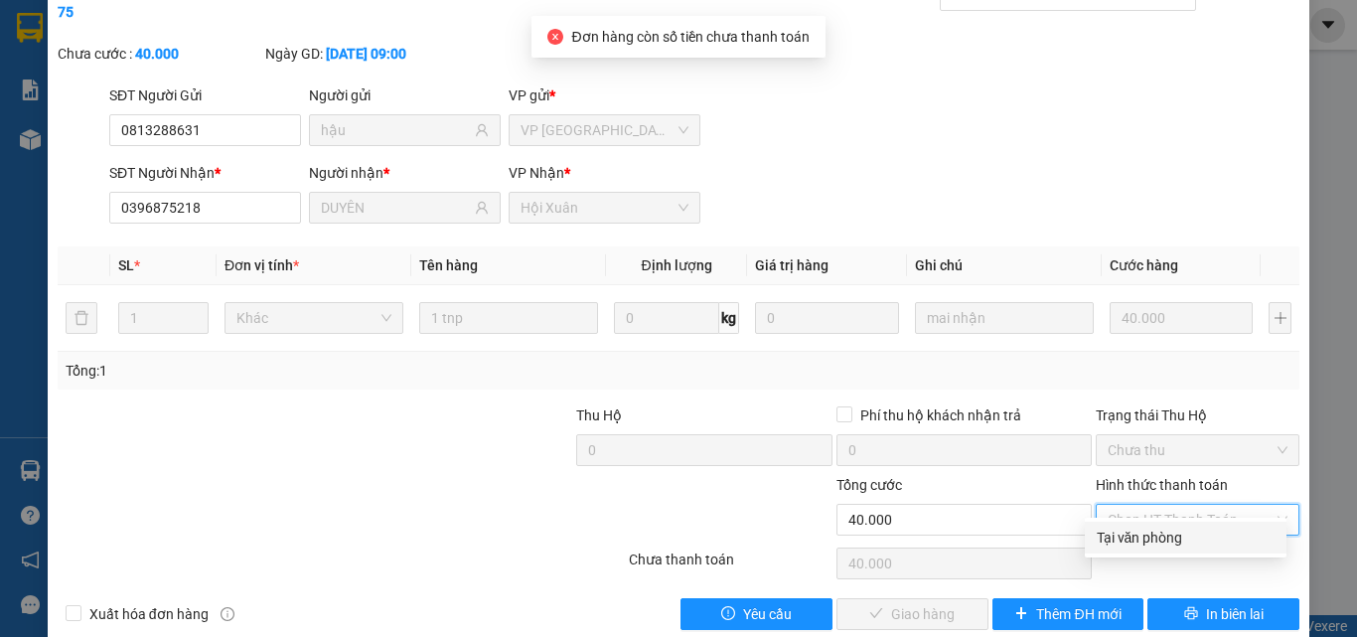
click at [1156, 529] on div "Tại văn phòng" at bounding box center [1186, 538] width 178 height 22
type input "0"
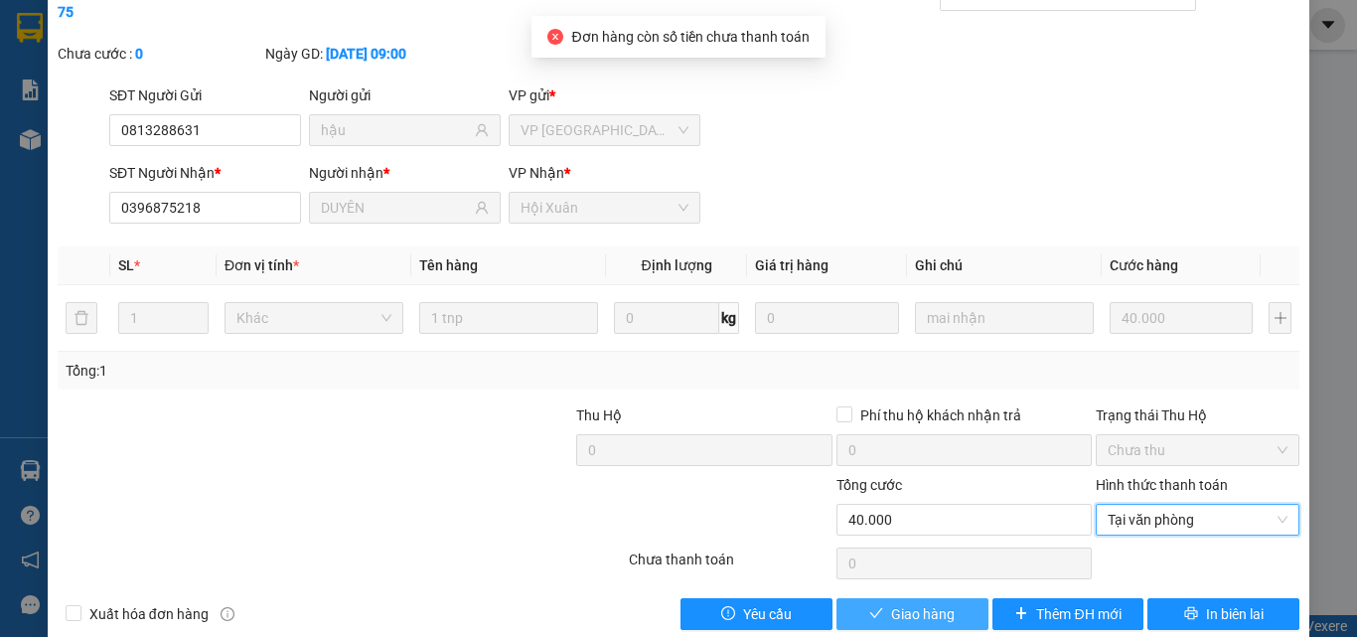
click at [901, 598] on button "Giao hàng" at bounding box center [913, 614] width 152 height 32
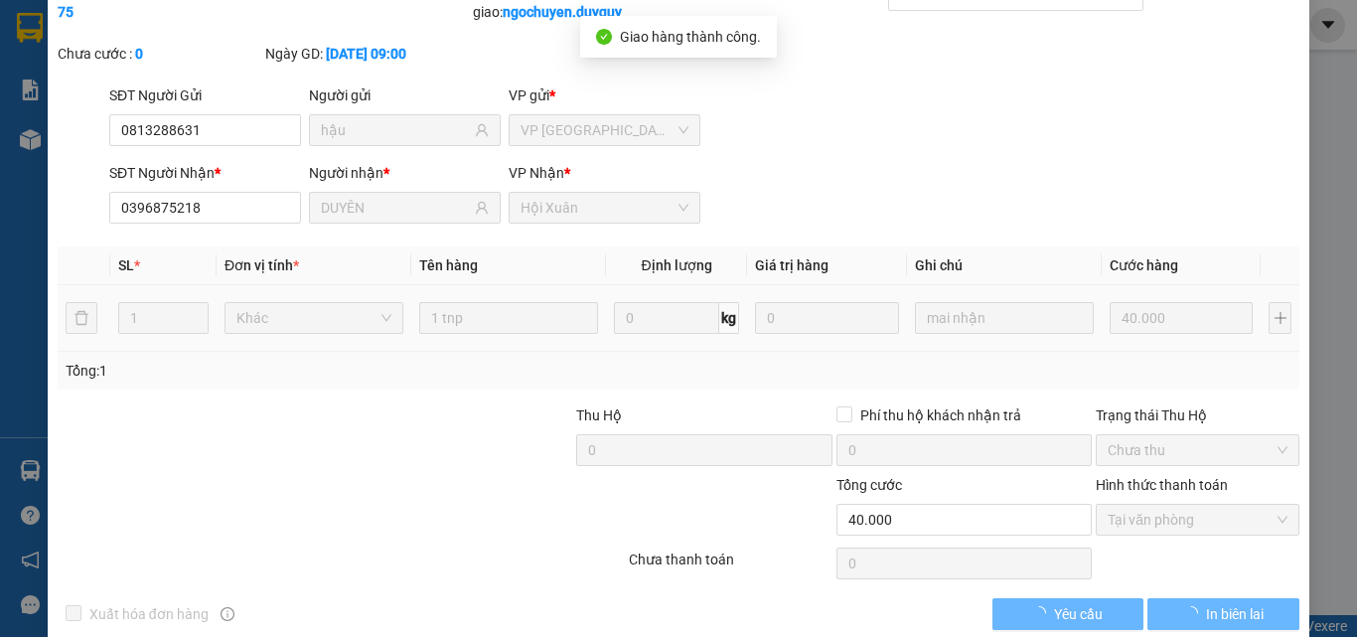
scroll to position [0, 0]
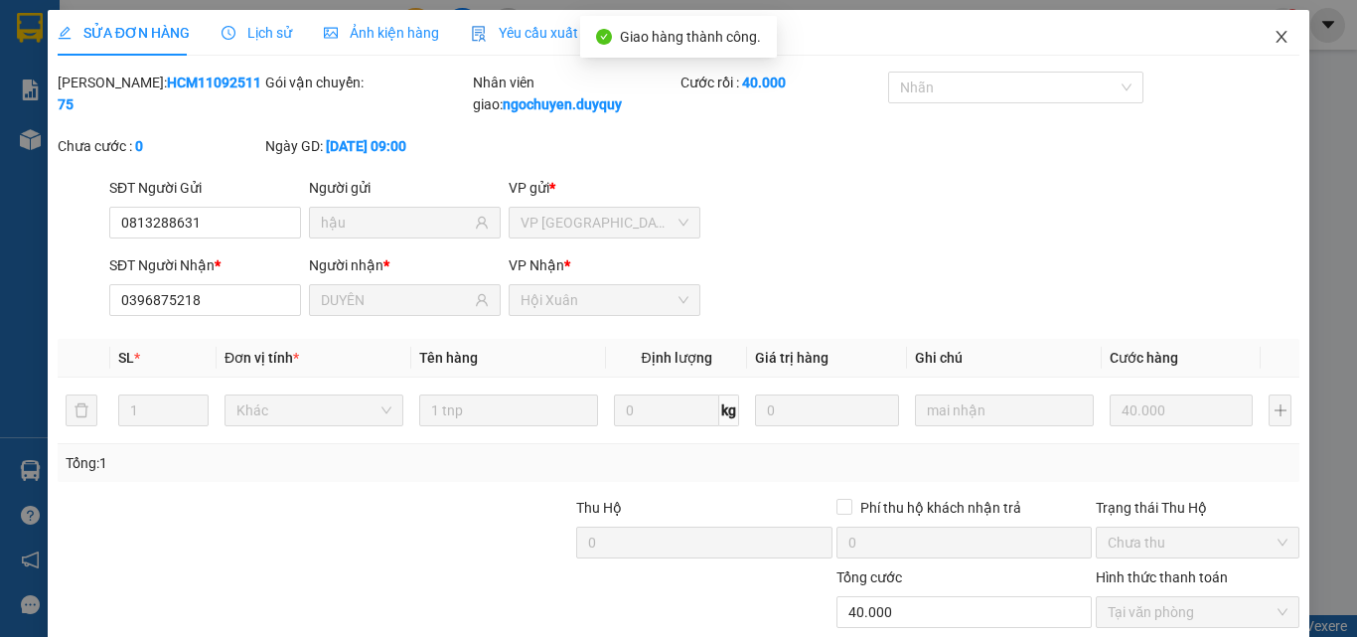
click at [1274, 39] on icon "close" at bounding box center [1282, 37] width 16 height 16
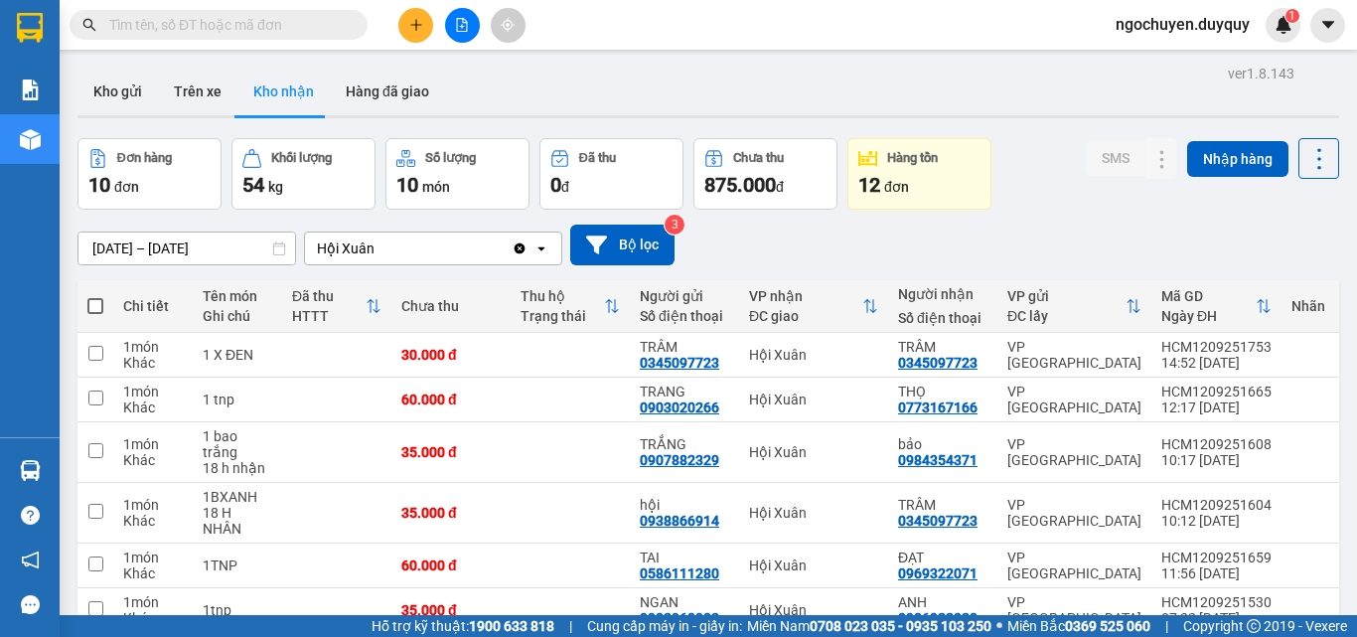
click at [124, 241] on input "[DATE] – [DATE]" at bounding box center [186, 249] width 217 height 32
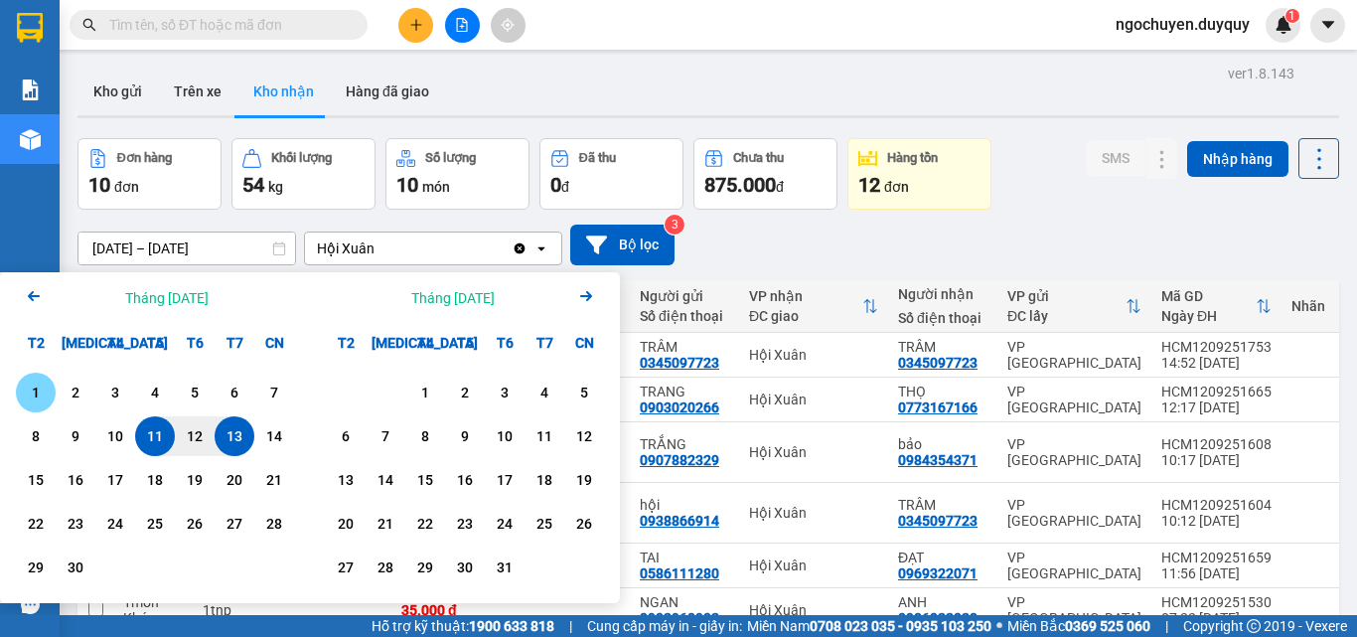
click at [49, 411] on div "1" at bounding box center [36, 393] width 40 height 40
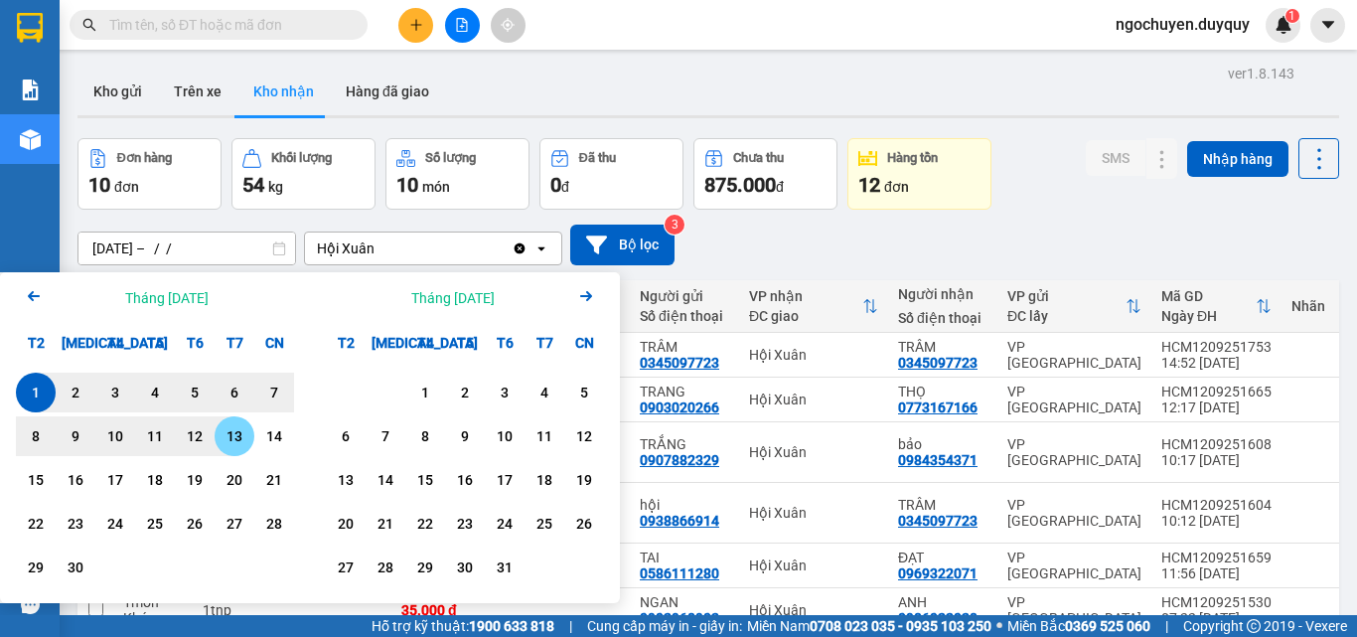
click at [221, 442] on div "13" at bounding box center [235, 436] width 28 height 24
type input "[DATE] – [DATE]"
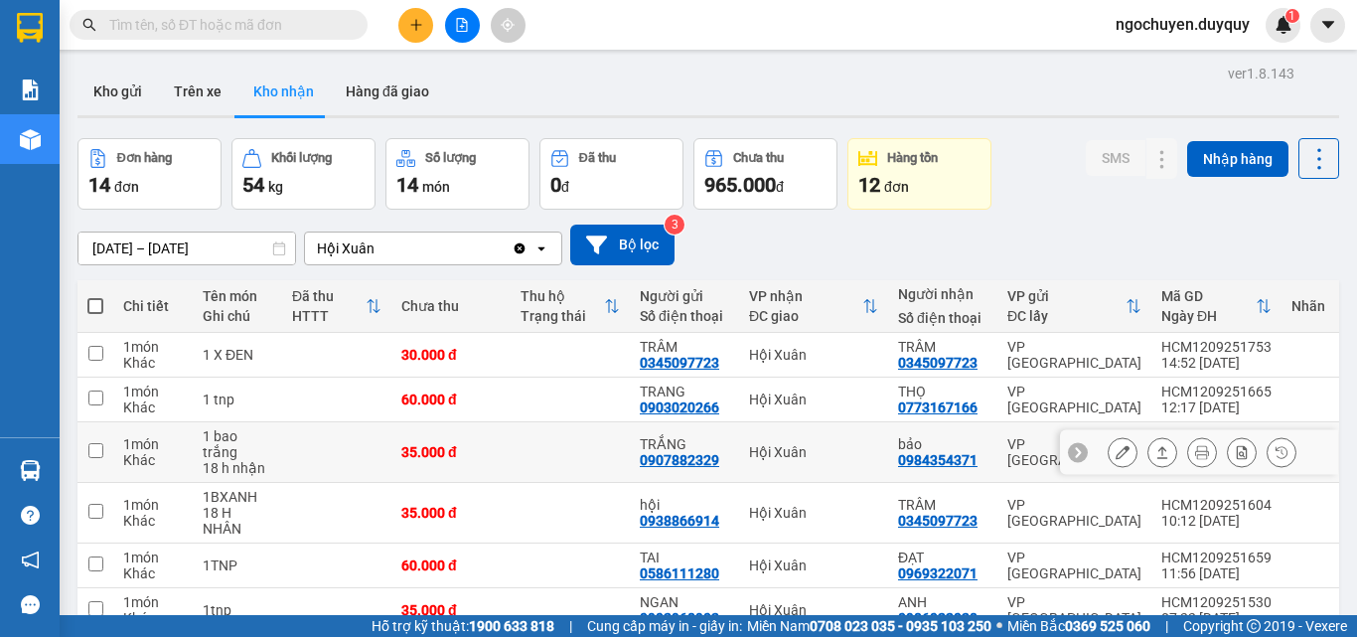
scroll to position [302, 0]
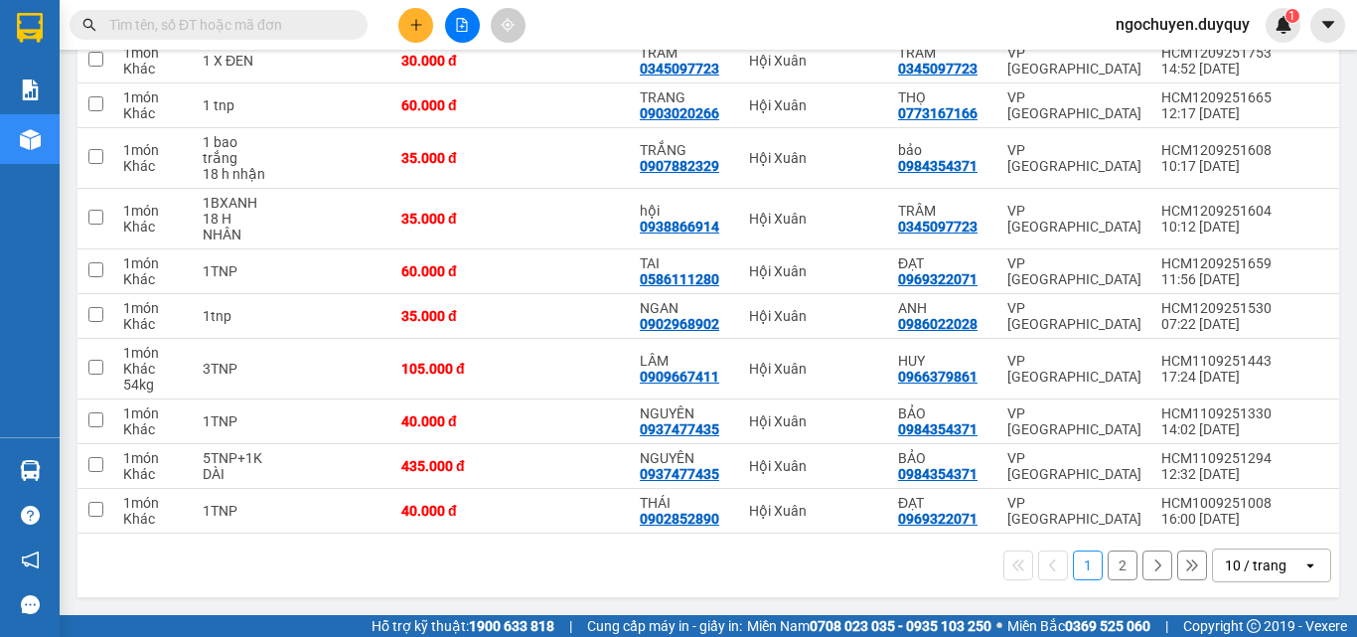
click at [1108, 567] on button "2" at bounding box center [1123, 565] width 30 height 30
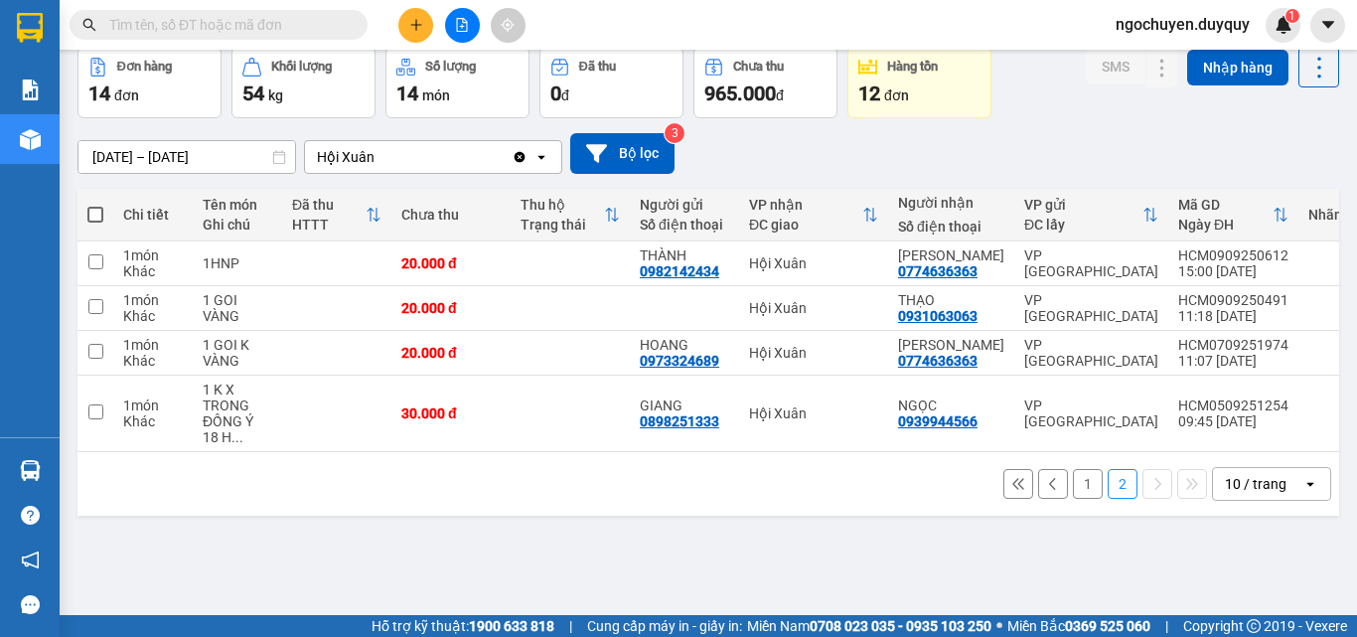
click at [1074, 496] on button "1" at bounding box center [1088, 484] width 30 height 30
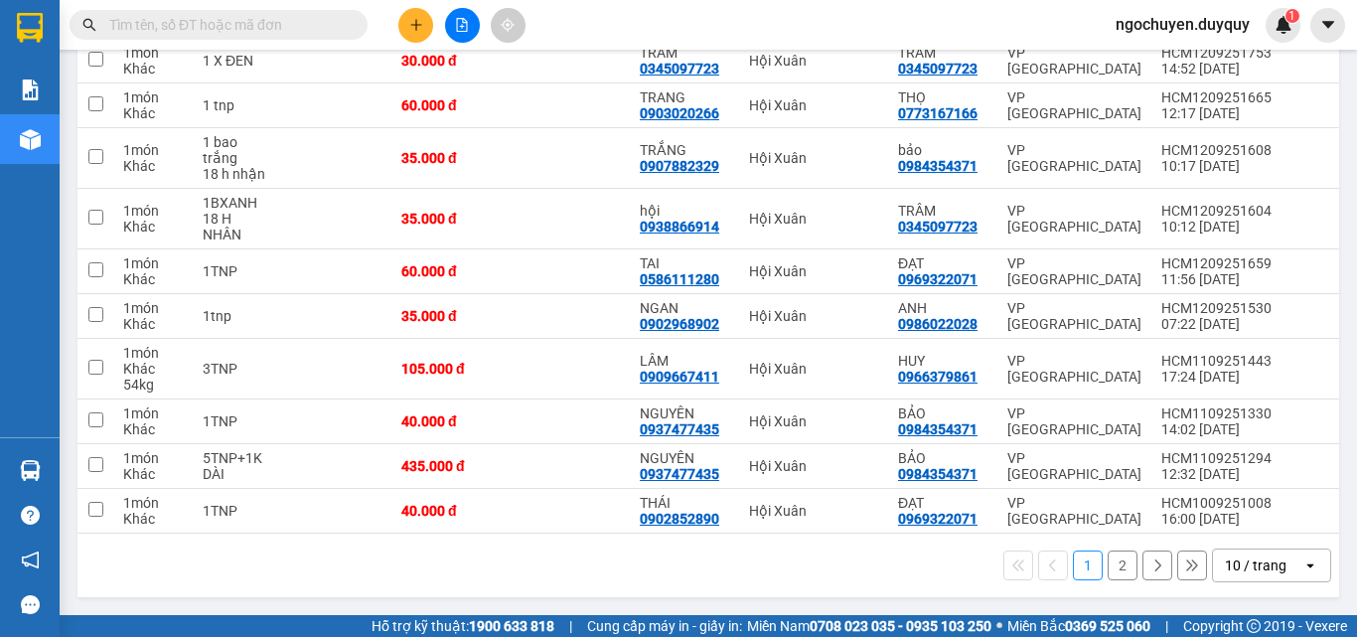
scroll to position [302, 0]
click at [1156, 504] on icon at bounding box center [1163, 511] width 14 height 14
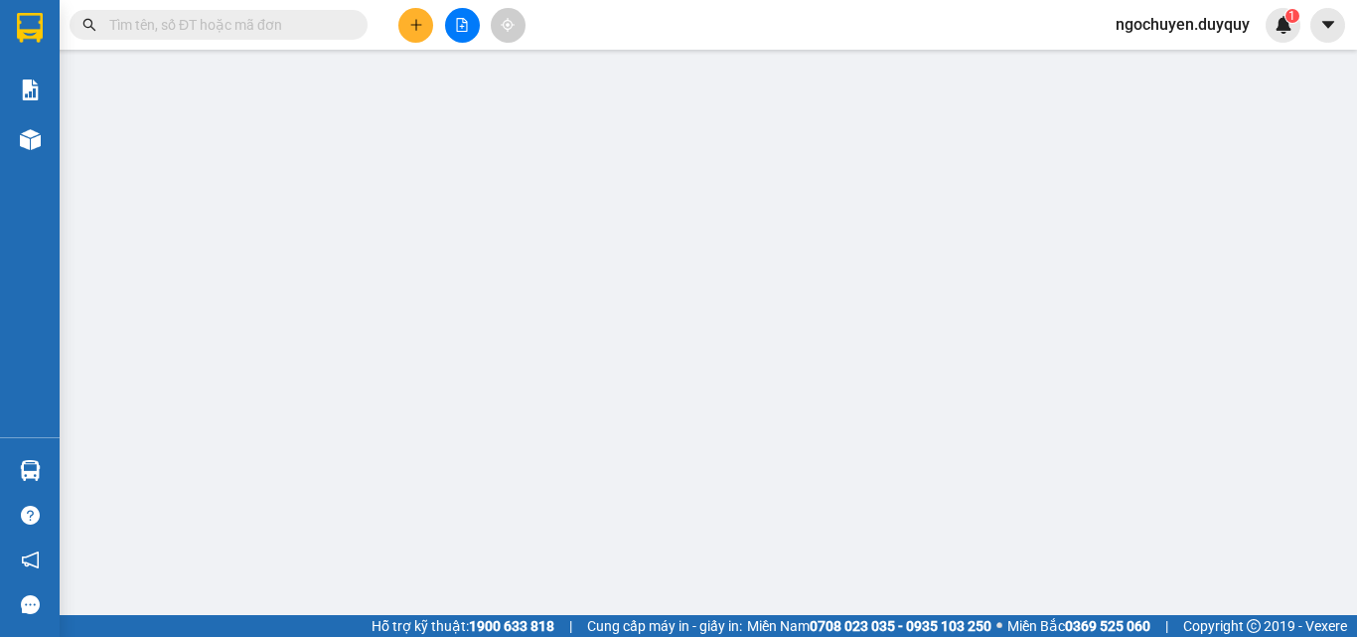
type input "0902852890"
type input "THÁI"
type input "0969322071"
type input "ĐẠT"
type input "40.000"
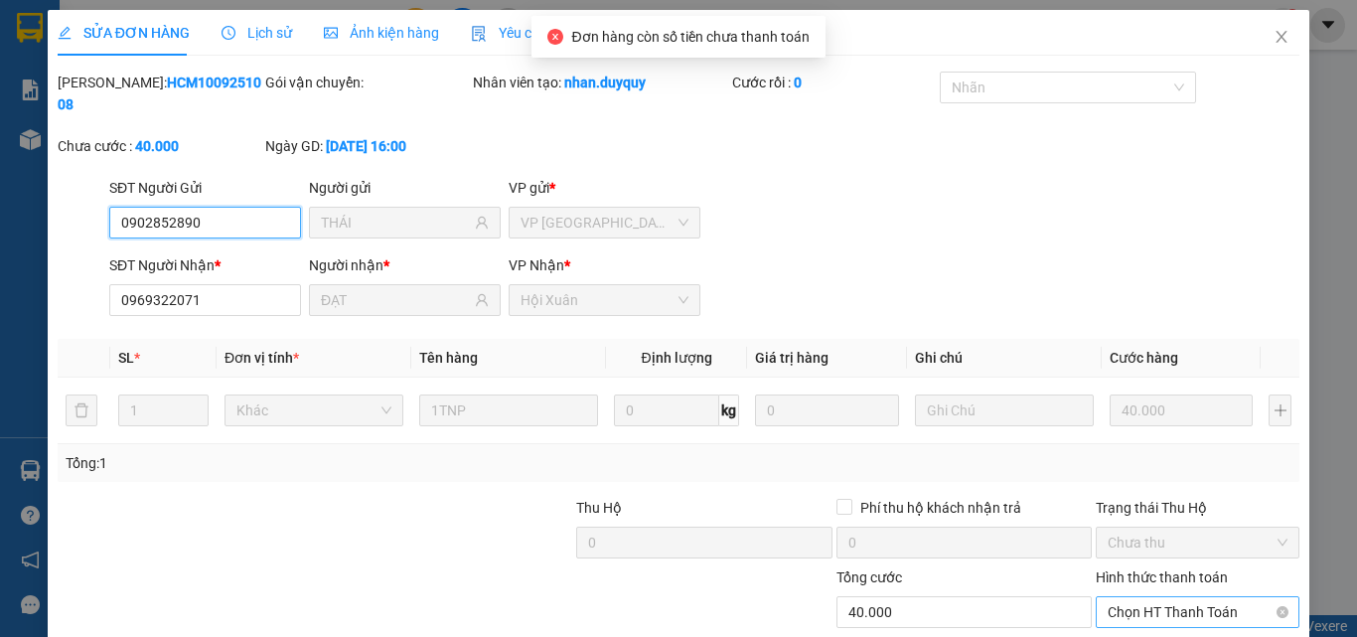
scroll to position [102, 0]
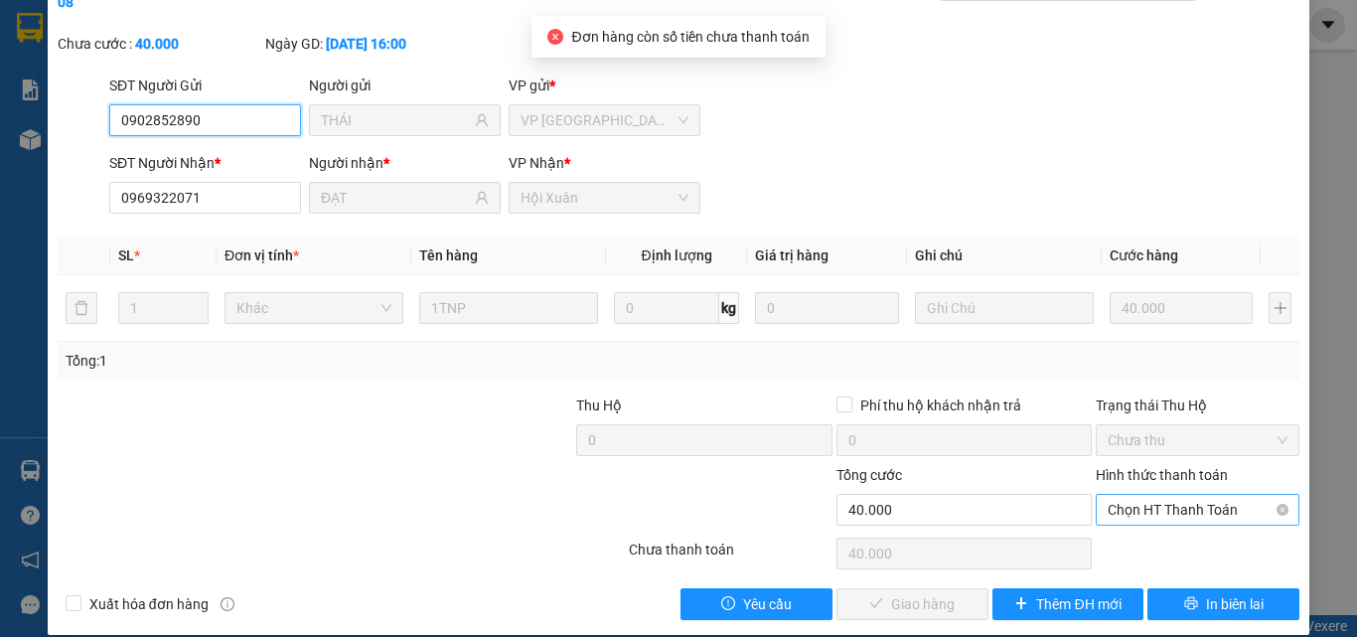
click at [1170, 495] on span "Chọn HT Thanh Toán" at bounding box center [1198, 510] width 180 height 30
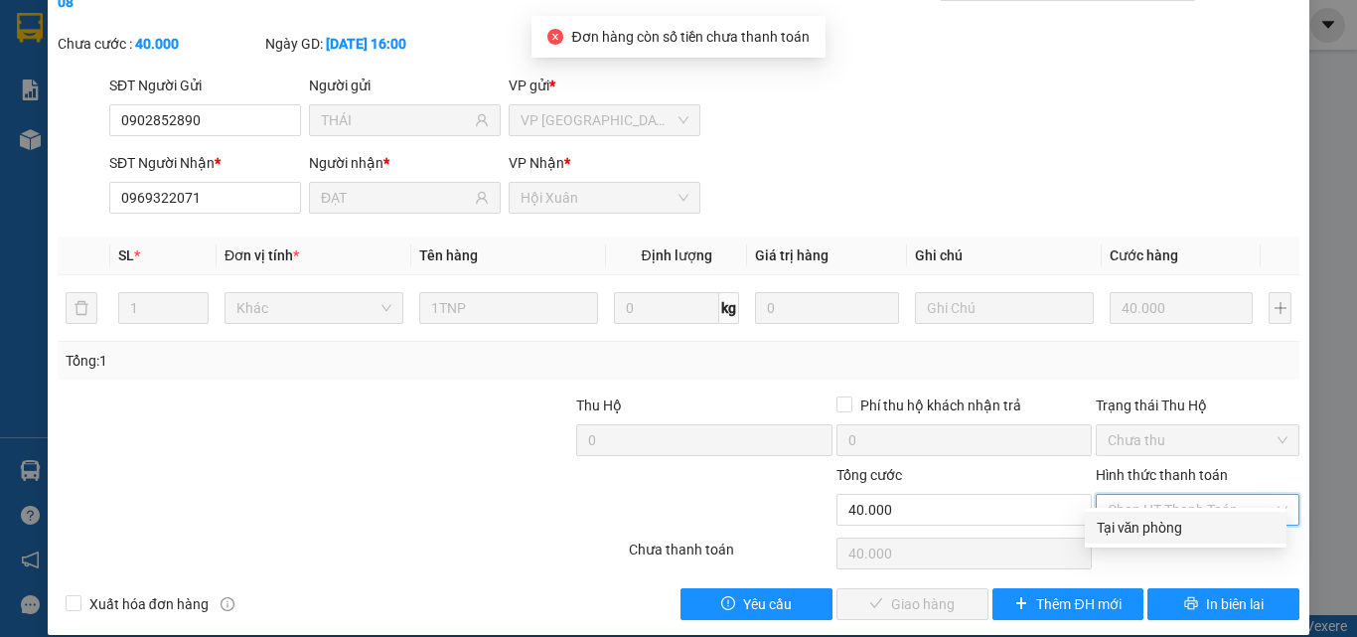
click at [1138, 532] on div "Tại văn phòng" at bounding box center [1186, 528] width 178 height 22
type input "0"
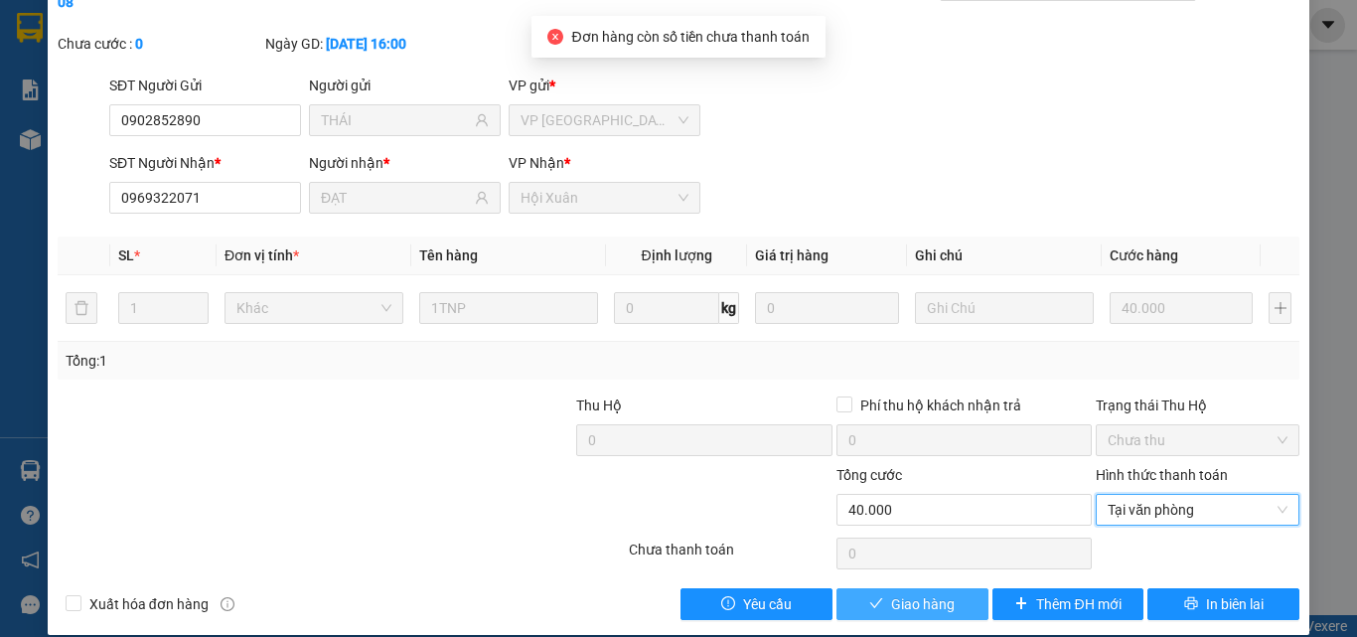
click at [937, 588] on button "Giao hàng" at bounding box center [913, 604] width 152 height 32
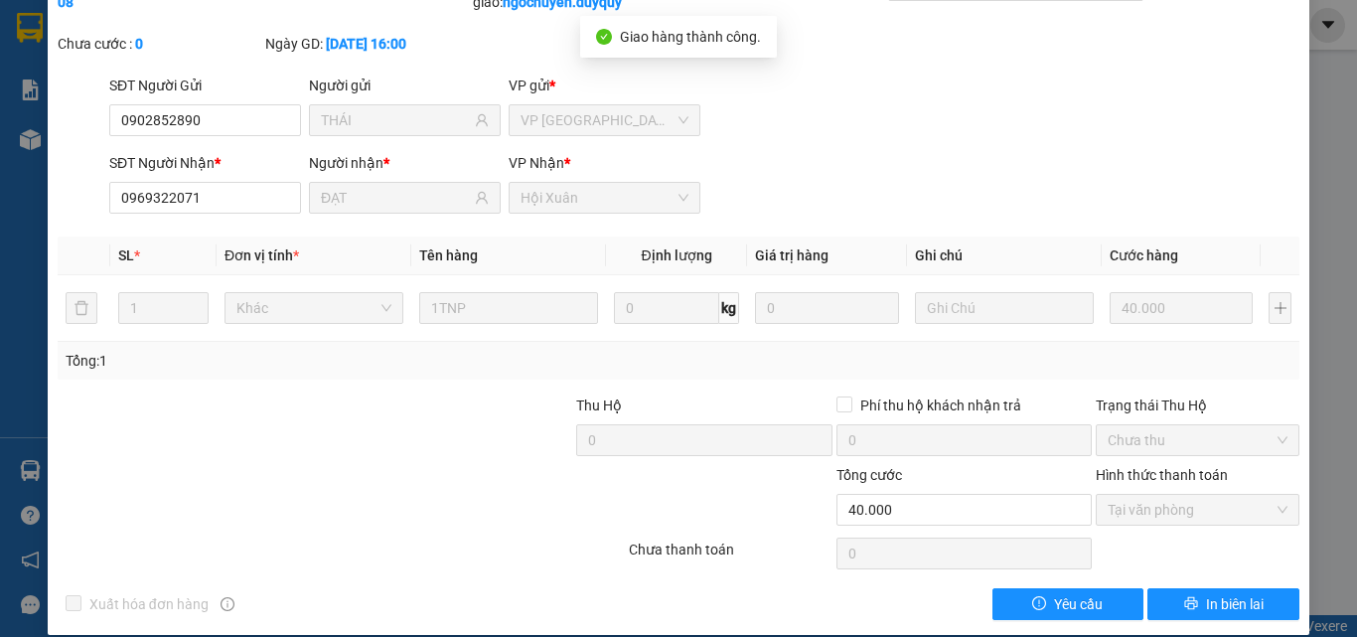
scroll to position [0, 0]
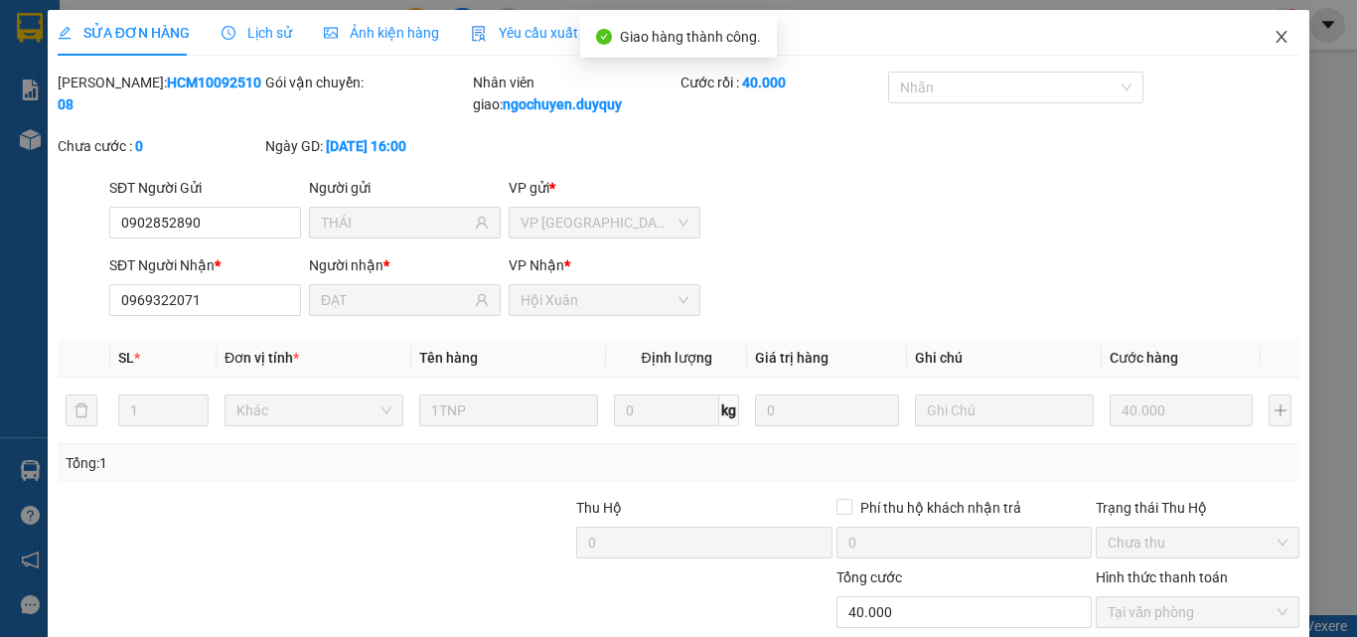
click at [1274, 42] on icon "close" at bounding box center [1282, 37] width 16 height 16
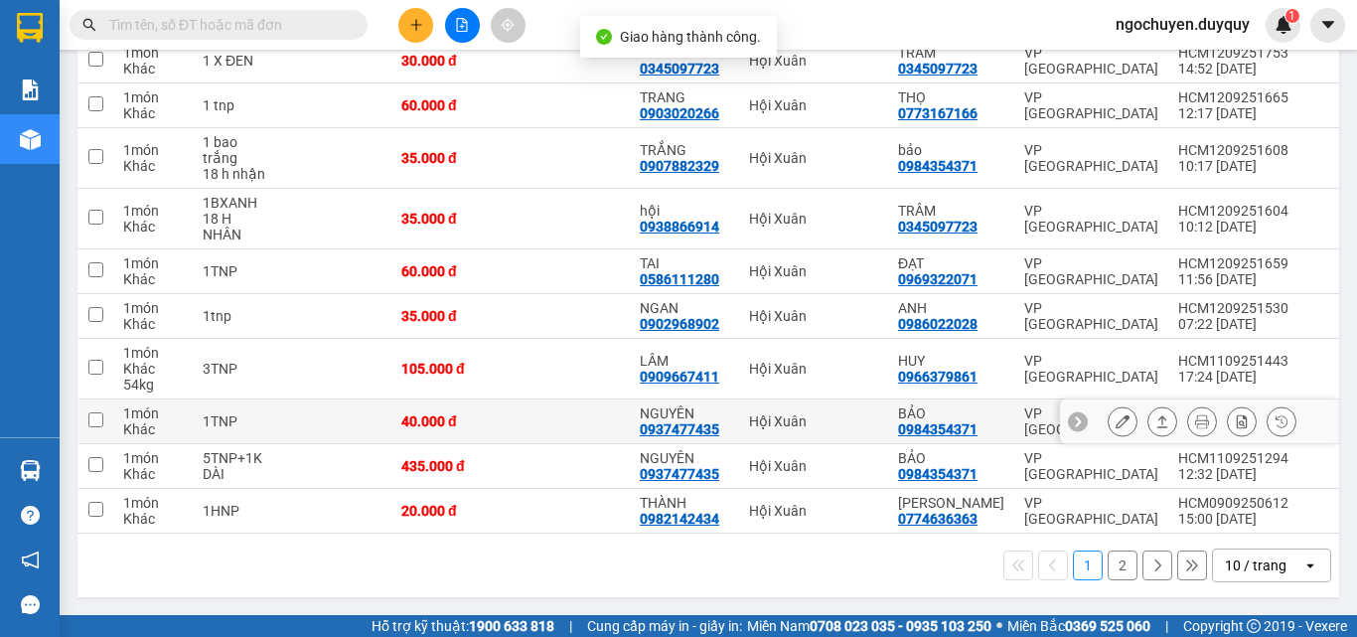
scroll to position [302, 0]
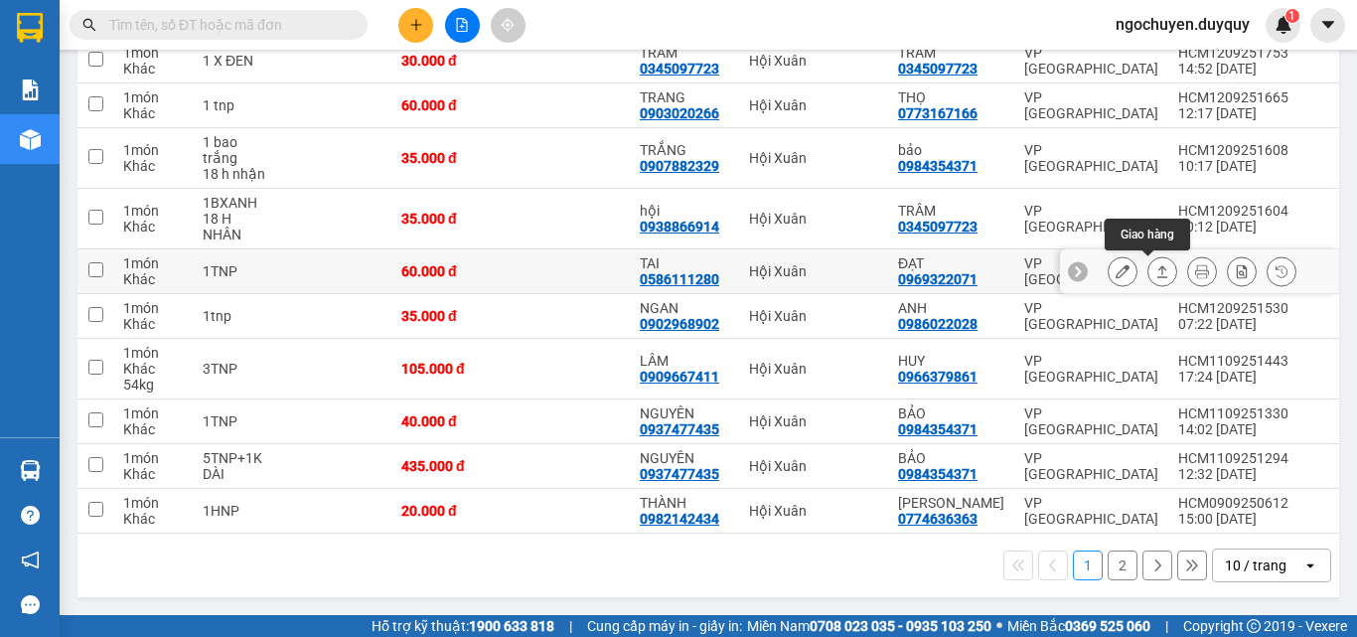
click at [1156, 264] on icon at bounding box center [1163, 271] width 14 height 14
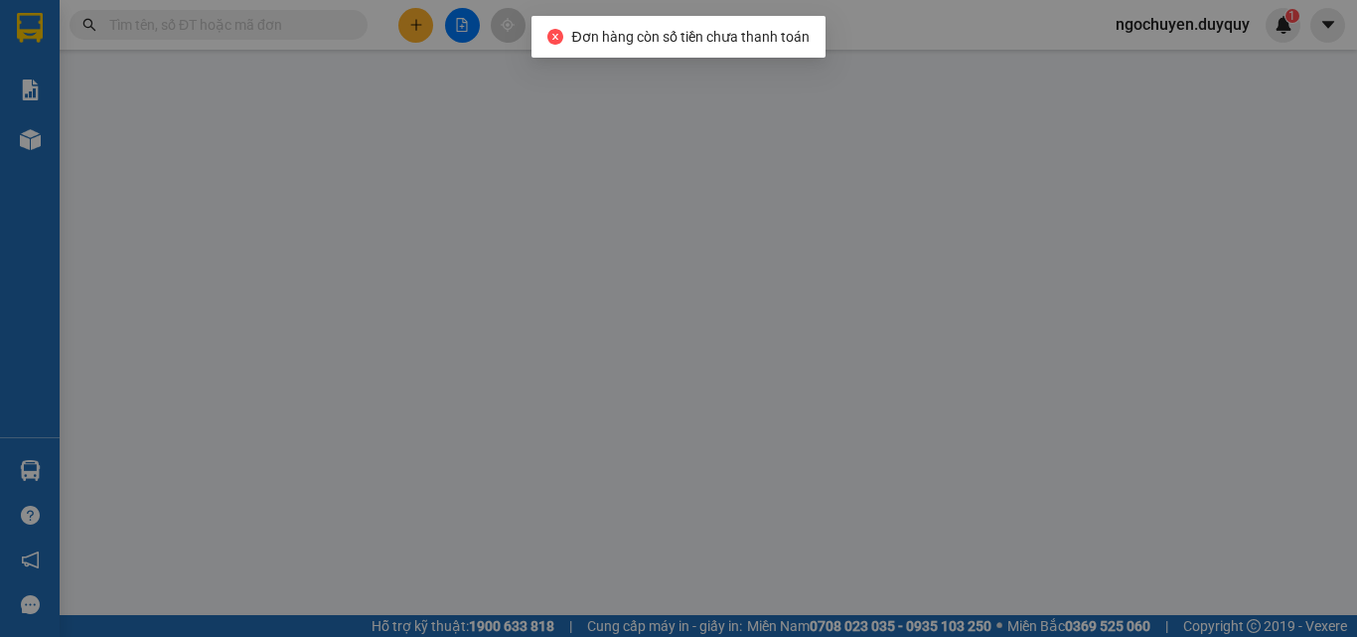
type input "0586111280"
type input "TAI"
type input "0969322071"
type input "ĐẠT"
type input "60.000"
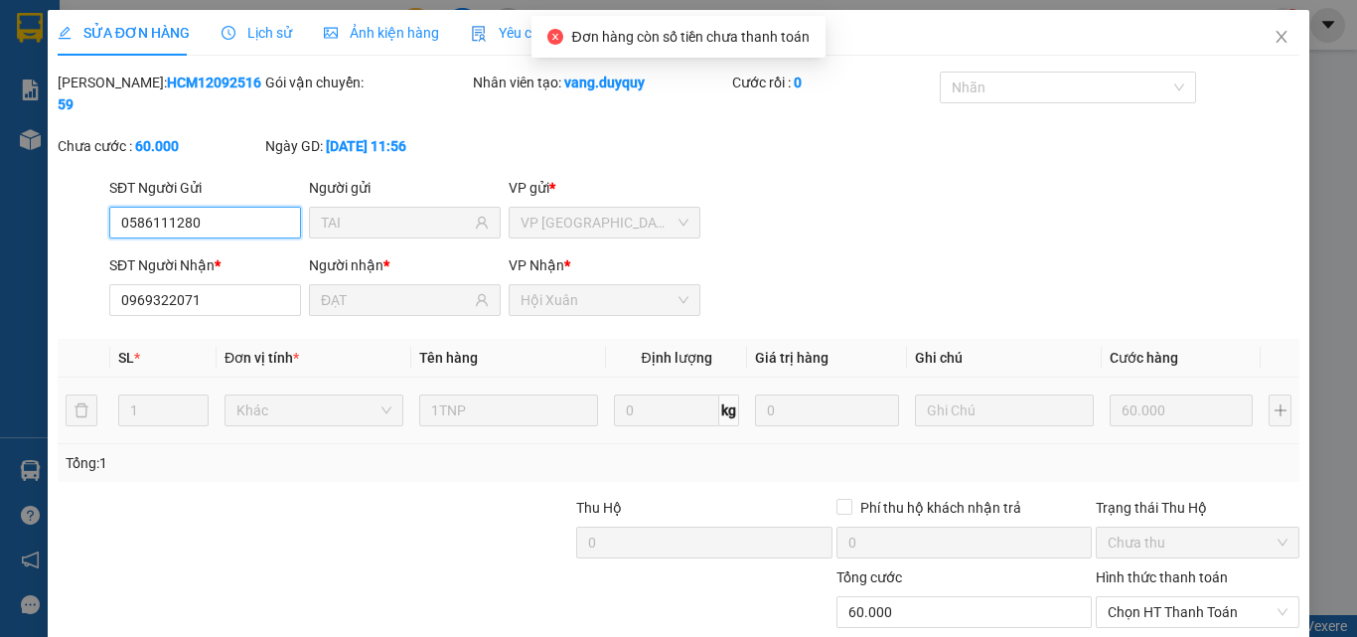
scroll to position [102, 0]
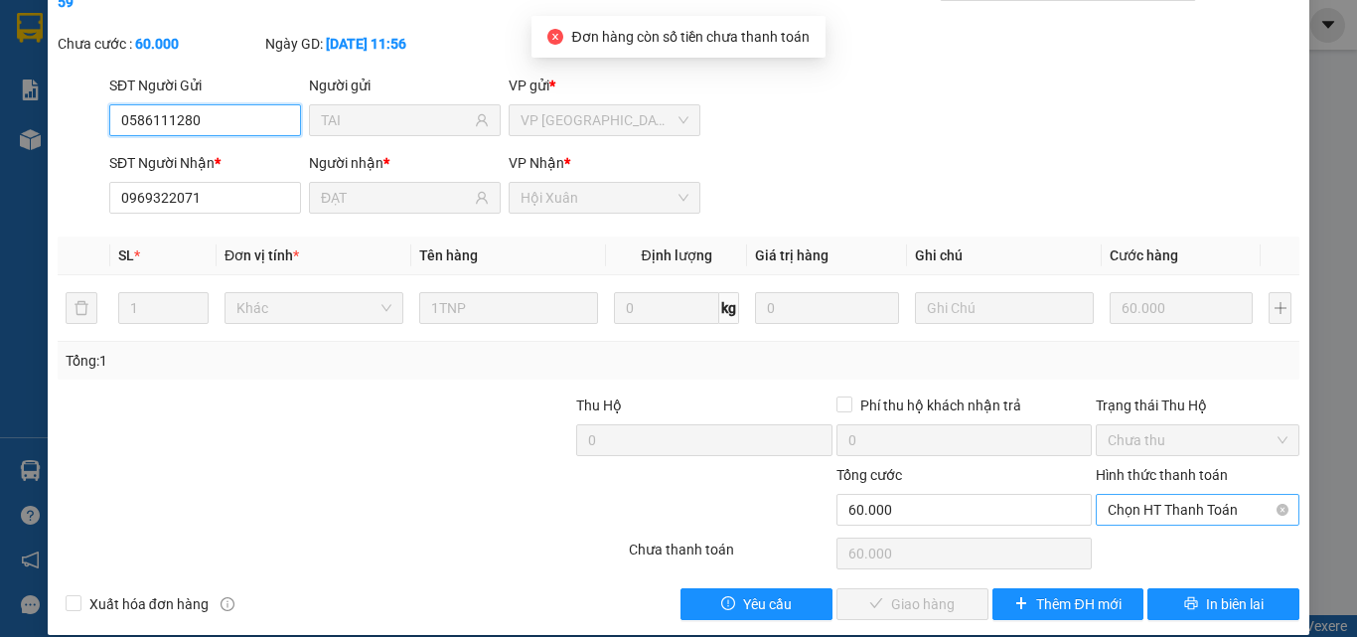
click at [1117, 495] on span "Chọn HT Thanh Toán" at bounding box center [1198, 510] width 180 height 30
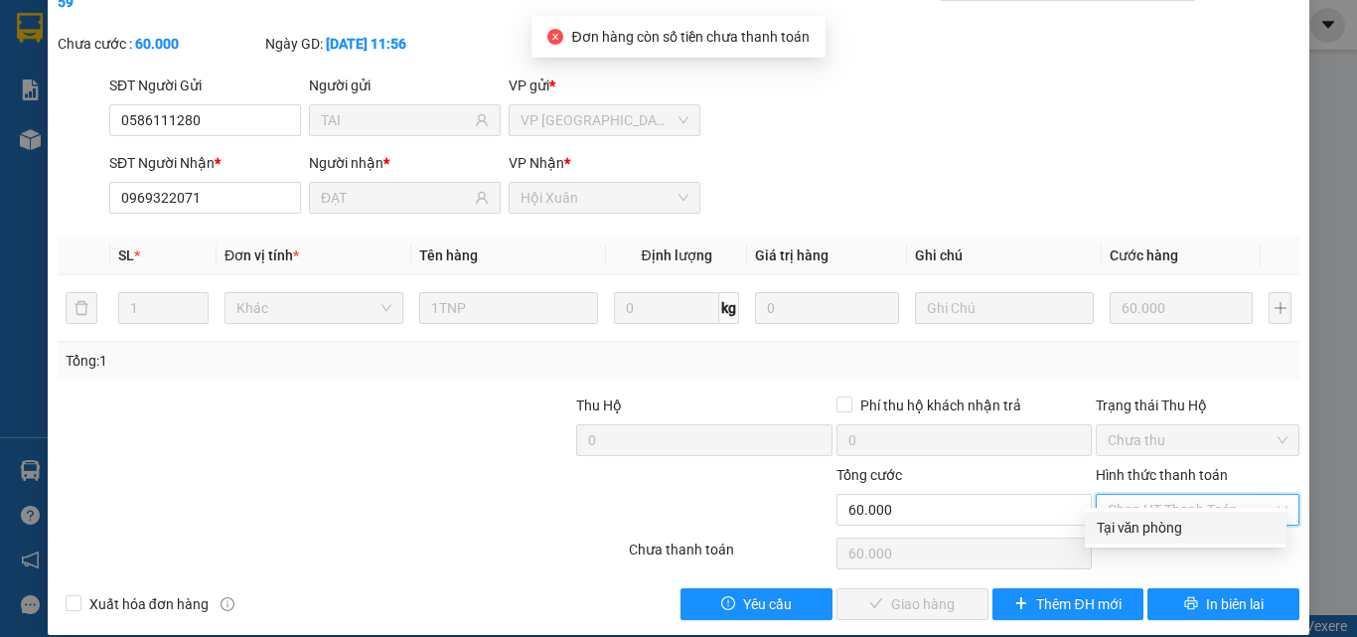
click at [1126, 528] on div "Tại văn phòng" at bounding box center [1186, 528] width 178 height 22
type input "0"
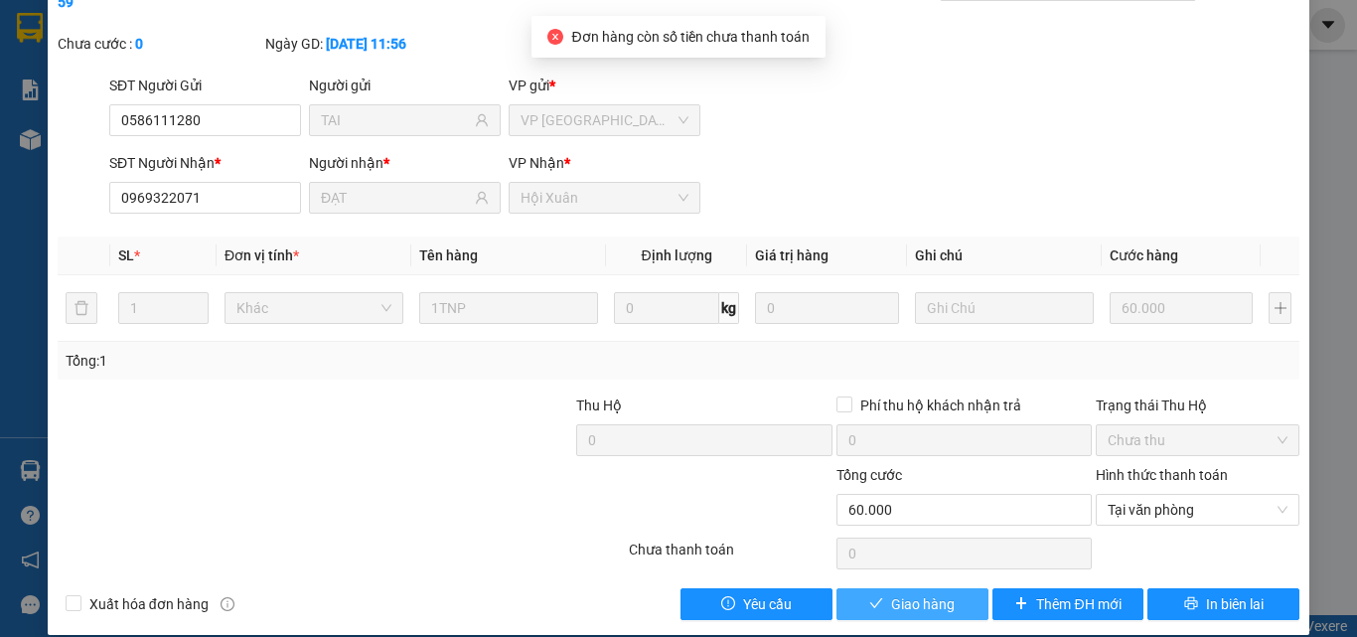
click at [937, 593] on span "Giao hàng" at bounding box center [923, 604] width 64 height 22
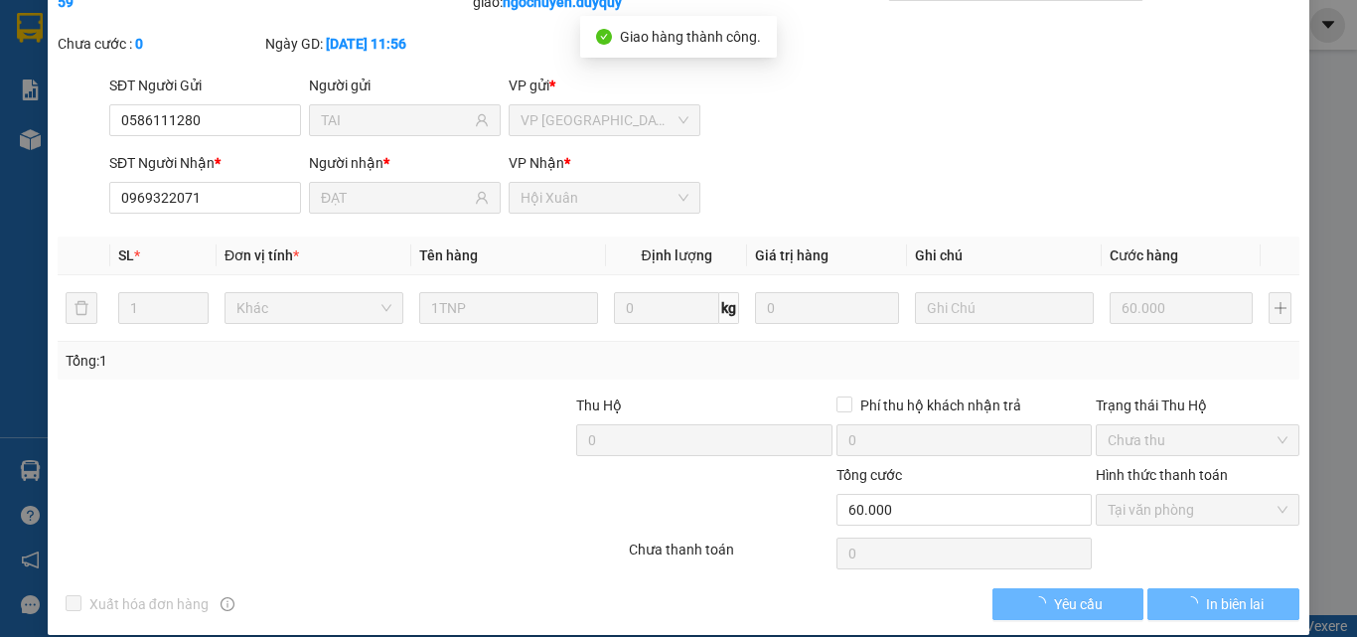
scroll to position [0, 0]
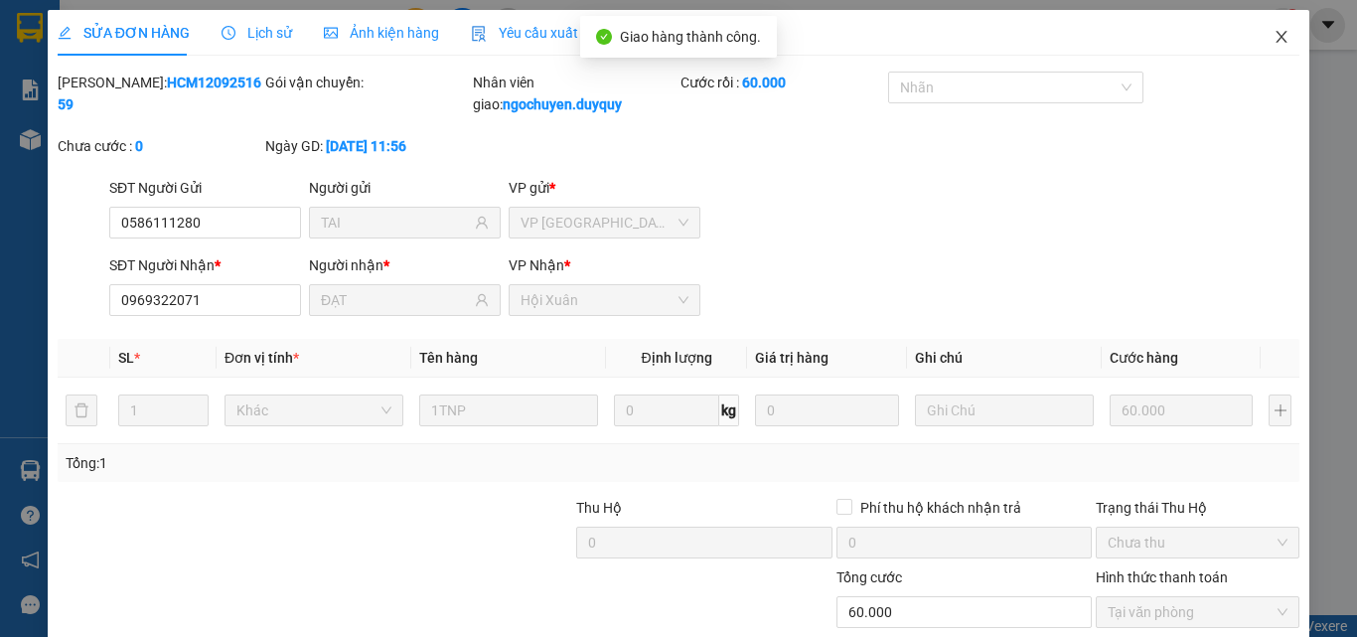
click at [1274, 42] on icon "close" at bounding box center [1282, 37] width 16 height 16
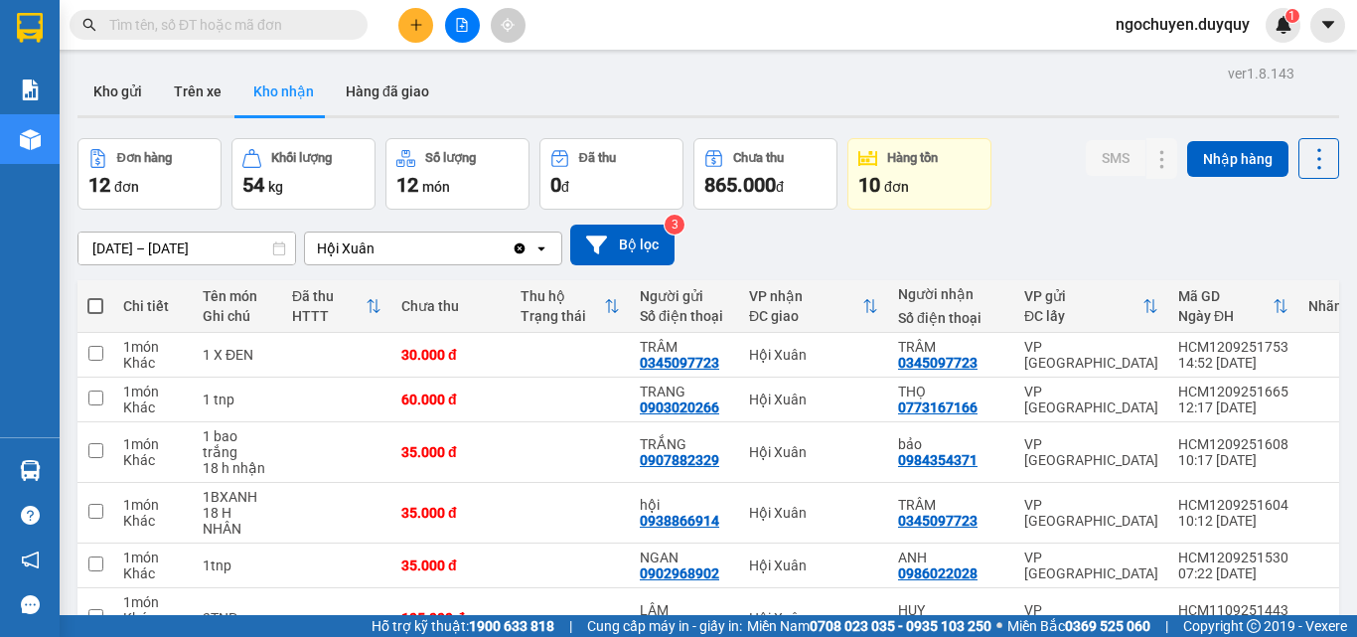
scroll to position [302, 0]
